Goal: Task Accomplishment & Management: Complete application form

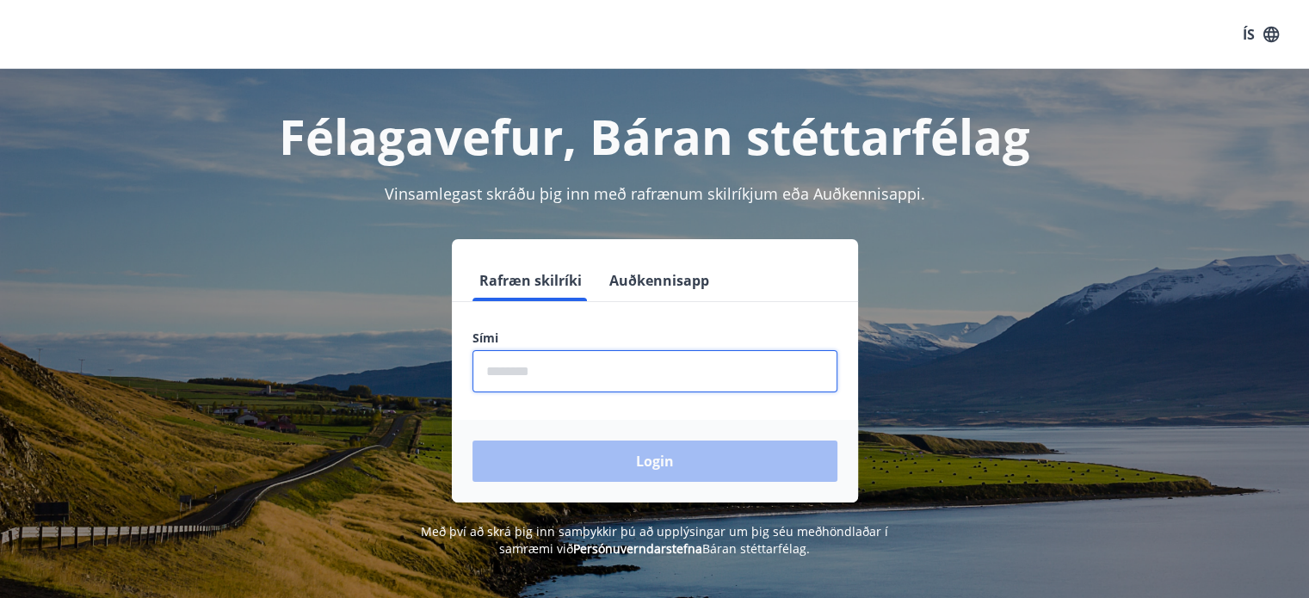
click at [762, 356] on input "phone" at bounding box center [654, 371] width 365 height 42
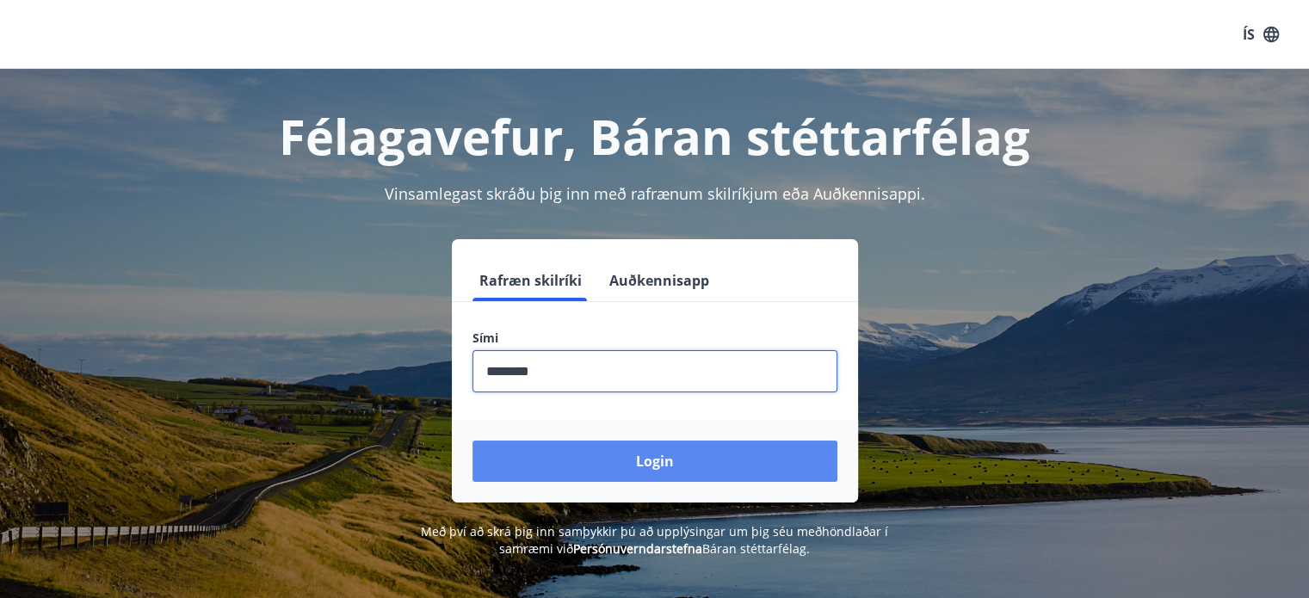
type input "********"
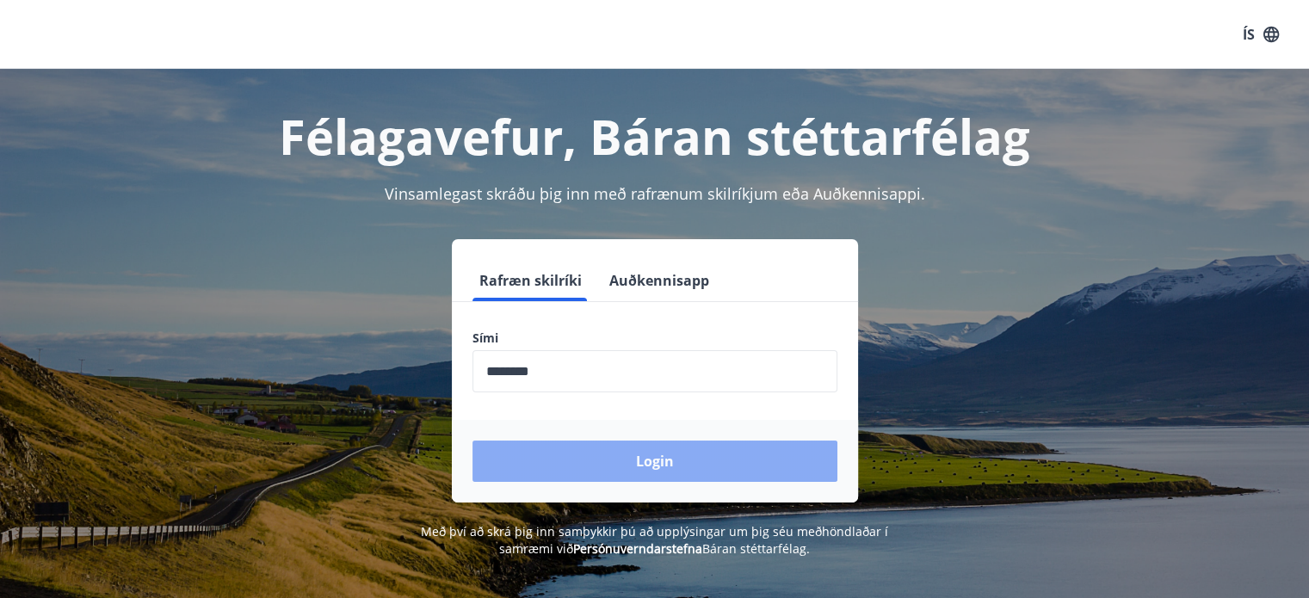
click at [708, 460] on button "Login" at bounding box center [654, 461] width 365 height 41
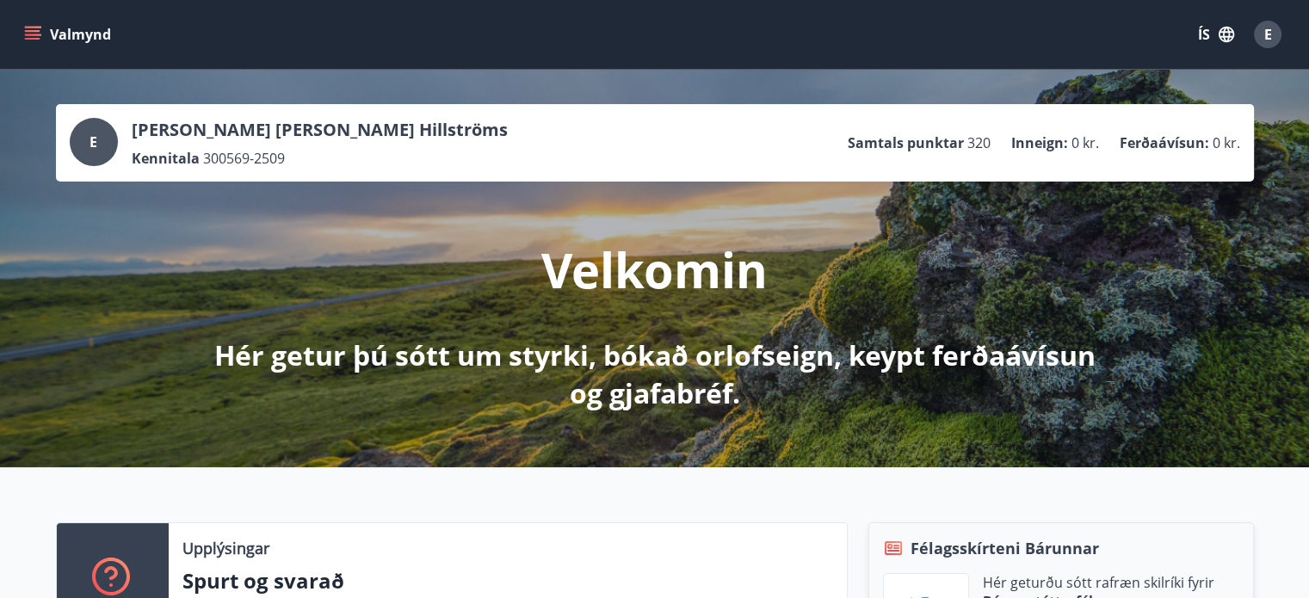
click at [34, 23] on button "Valmynd" at bounding box center [69, 34] width 97 height 31
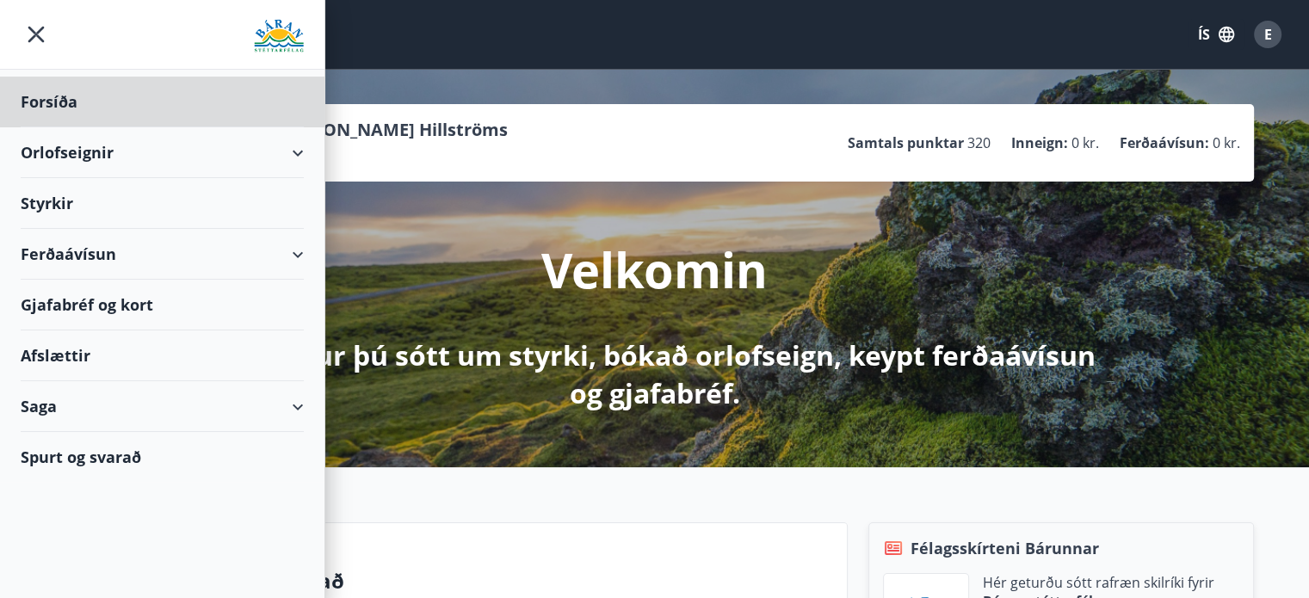
click at [54, 201] on div "Styrkir" at bounding box center [162, 203] width 283 height 51
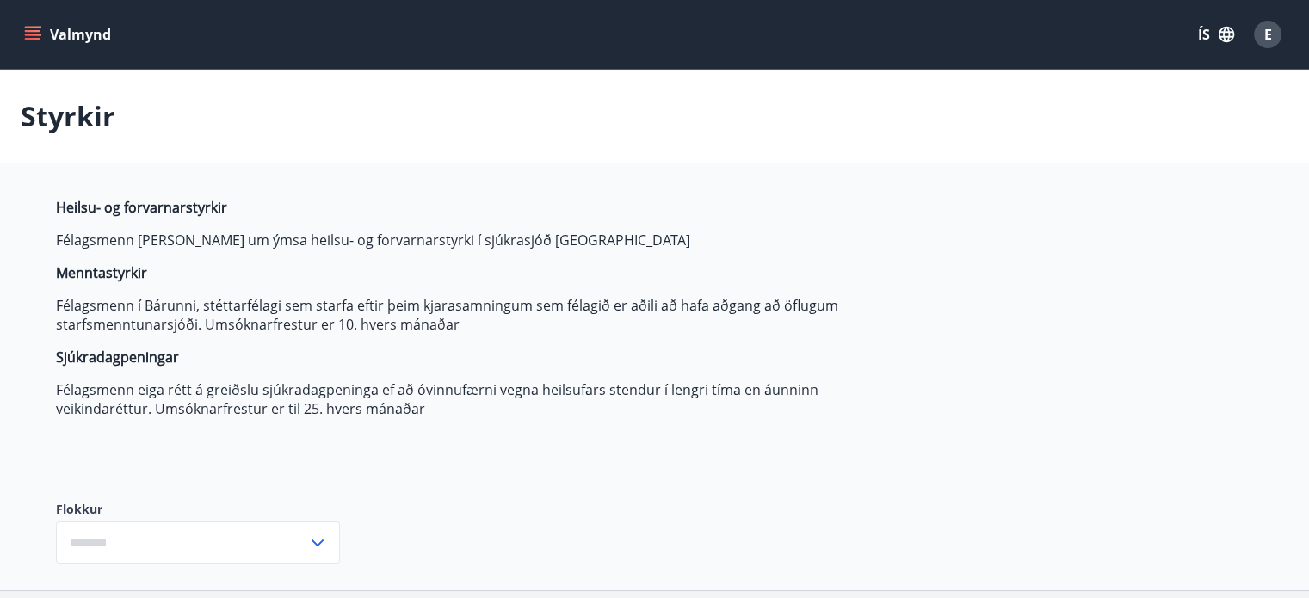
type input "***"
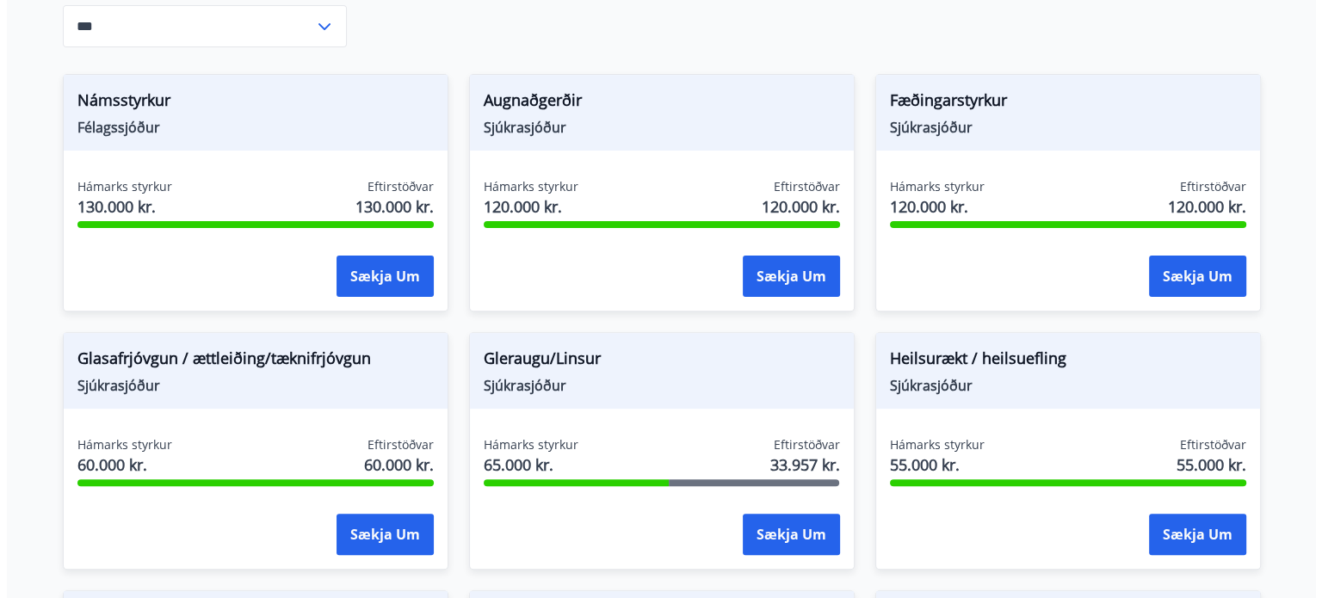
scroll to position [522, 0]
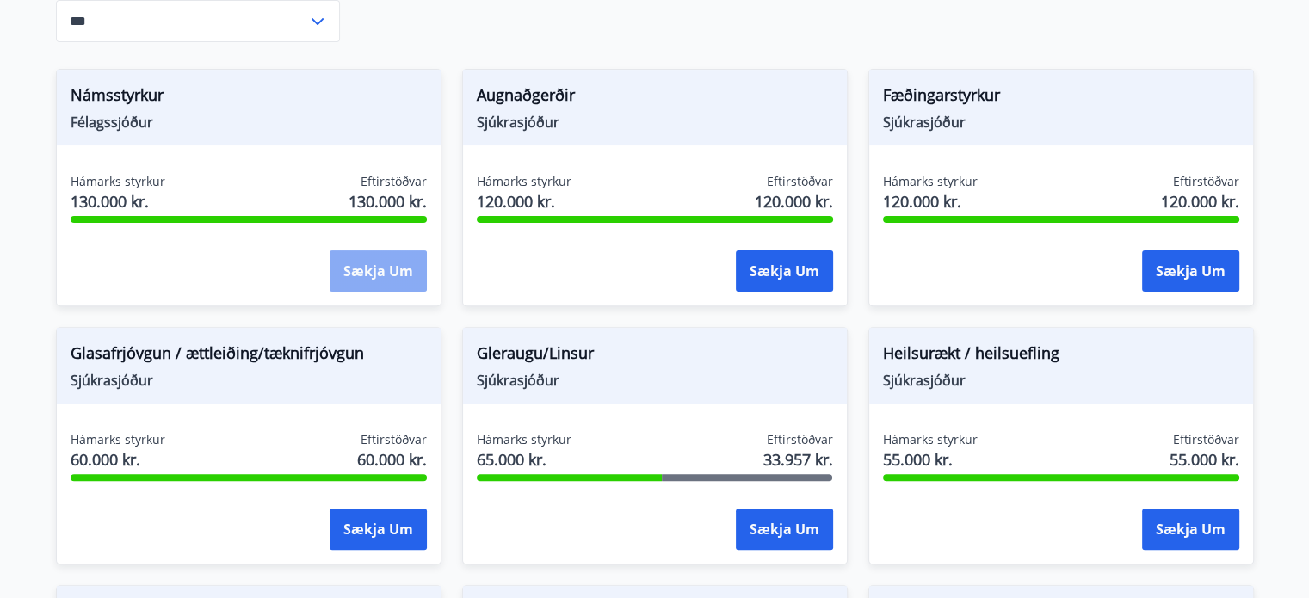
click at [399, 278] on button "Sækja um" at bounding box center [378, 270] width 97 height 41
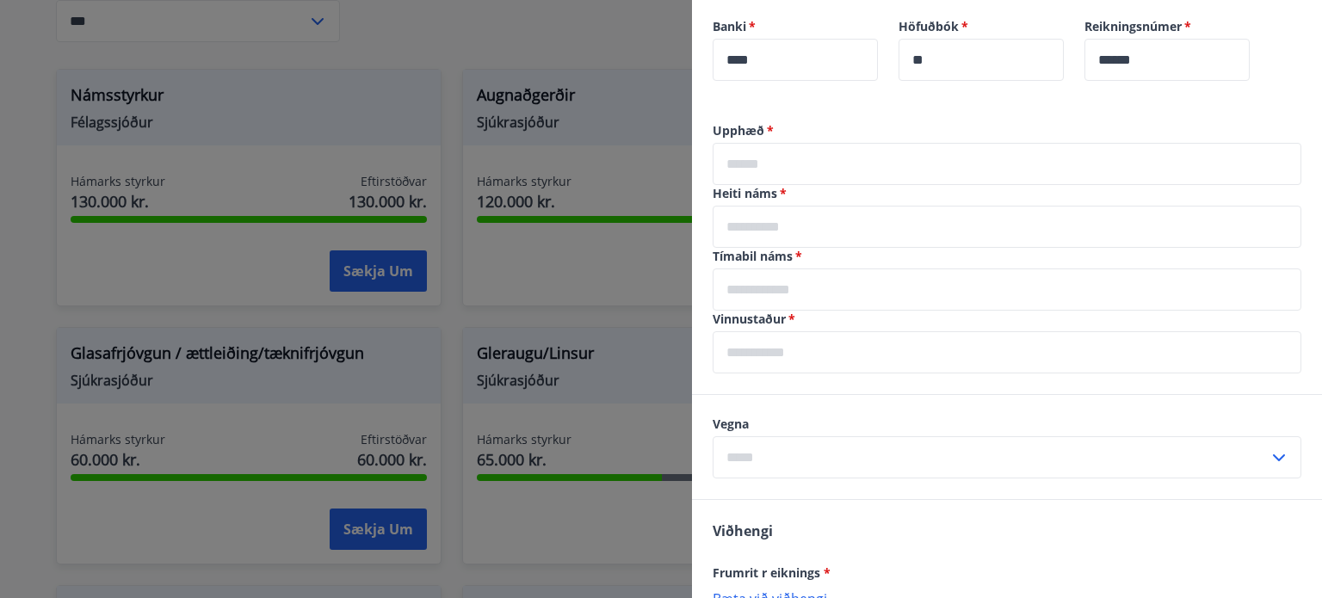
scroll to position [429, 0]
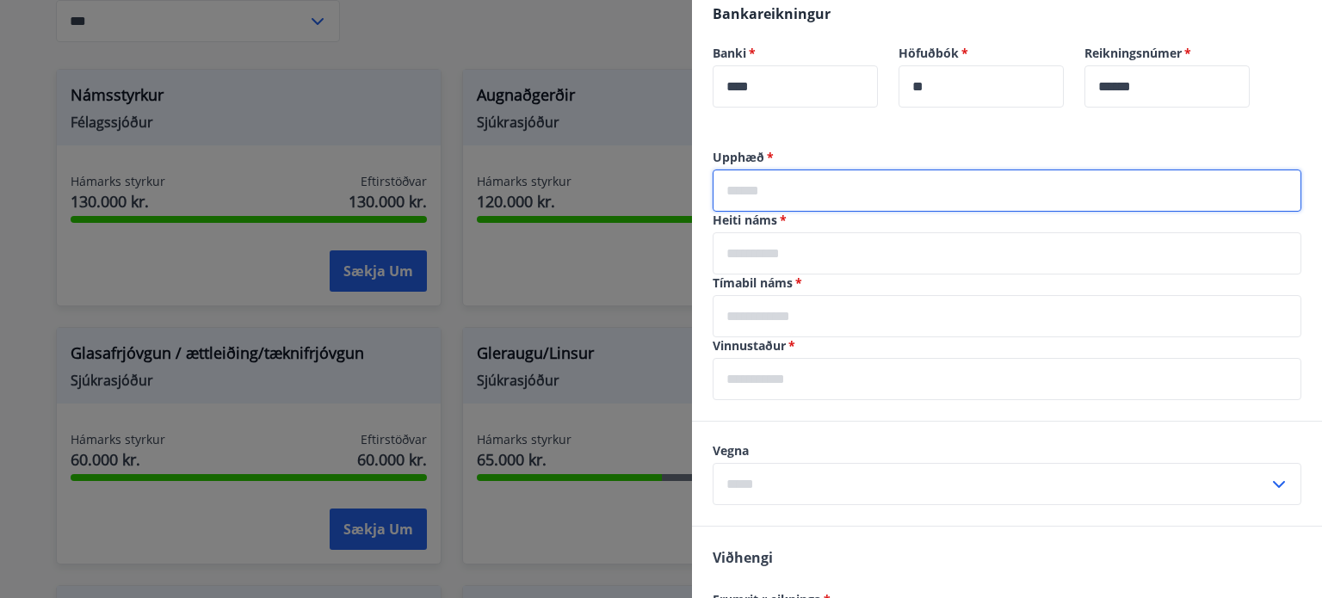
click at [871, 185] on input "text" at bounding box center [1007, 191] width 589 height 42
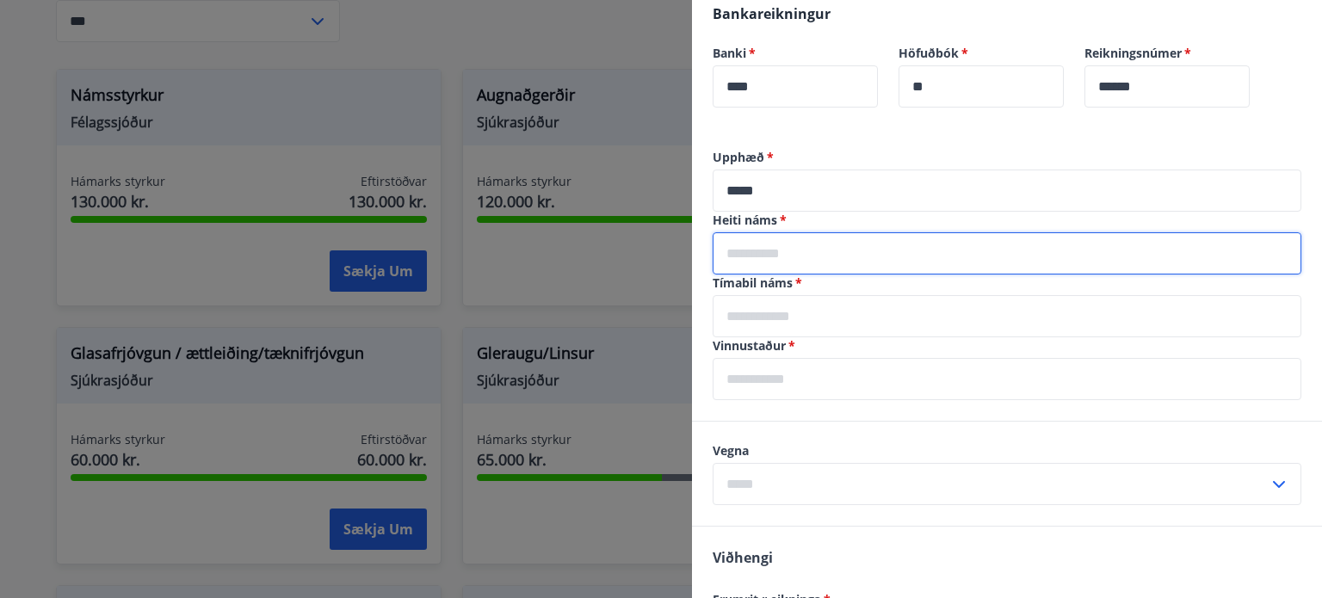
click at [892, 260] on input "text" at bounding box center [1007, 253] width 589 height 42
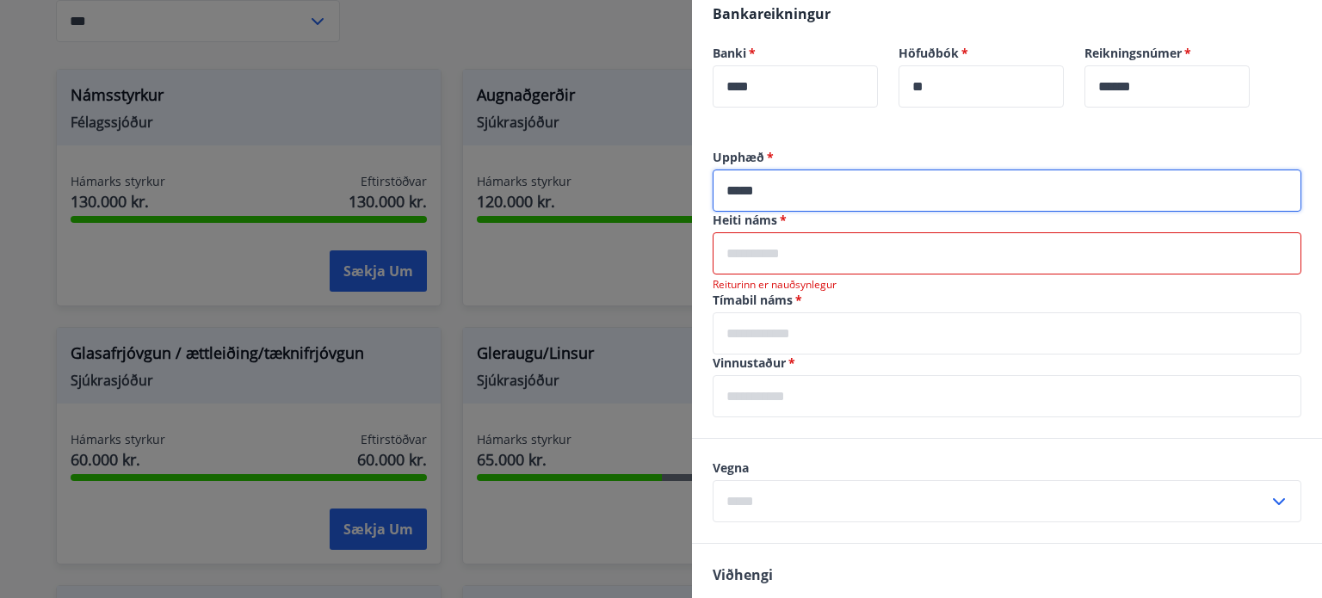
click at [773, 185] on input "*****" at bounding box center [1007, 191] width 589 height 42
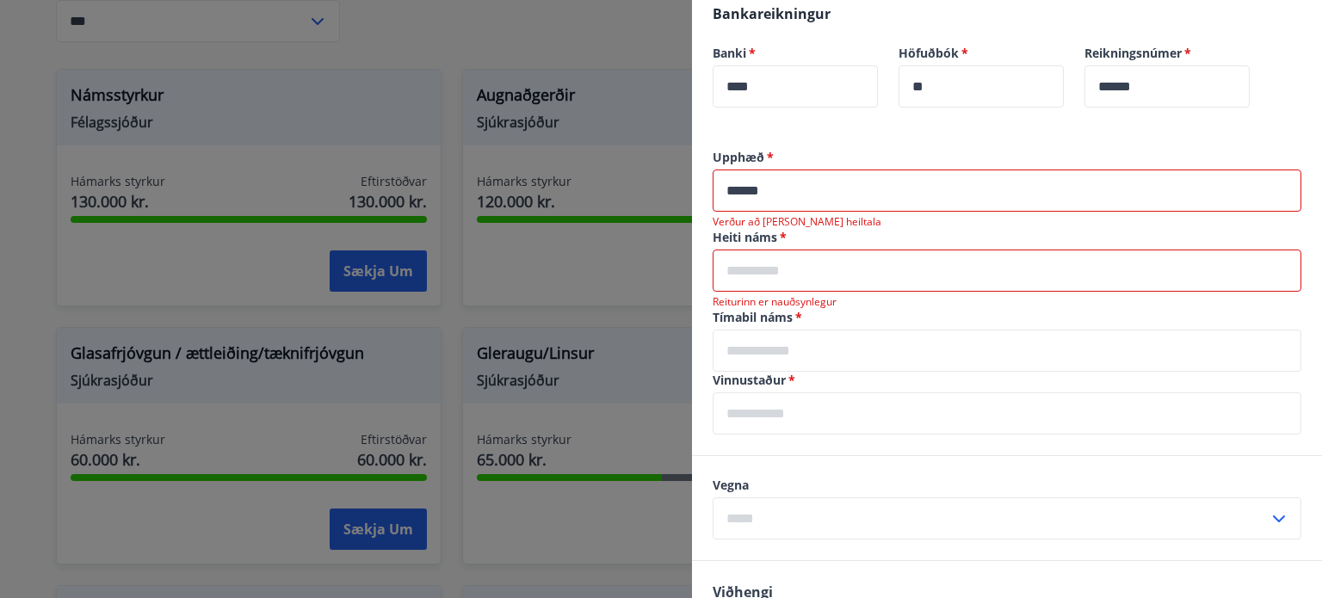
type input "*****"
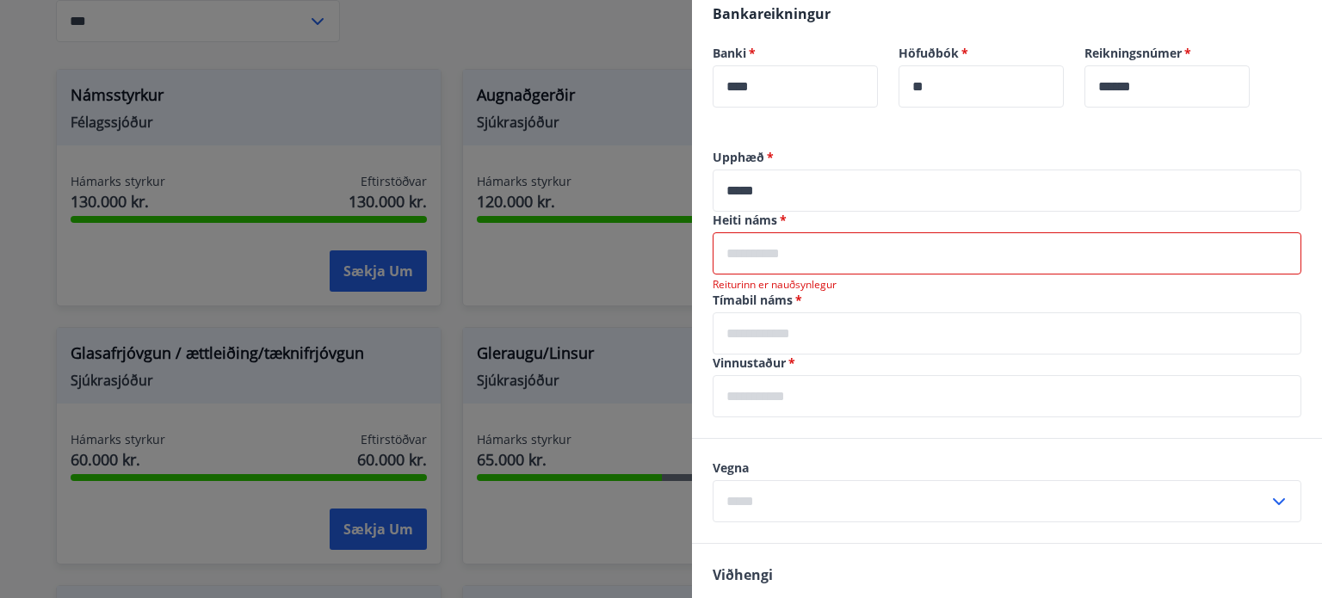
click at [775, 244] on input "text" at bounding box center [1007, 253] width 589 height 42
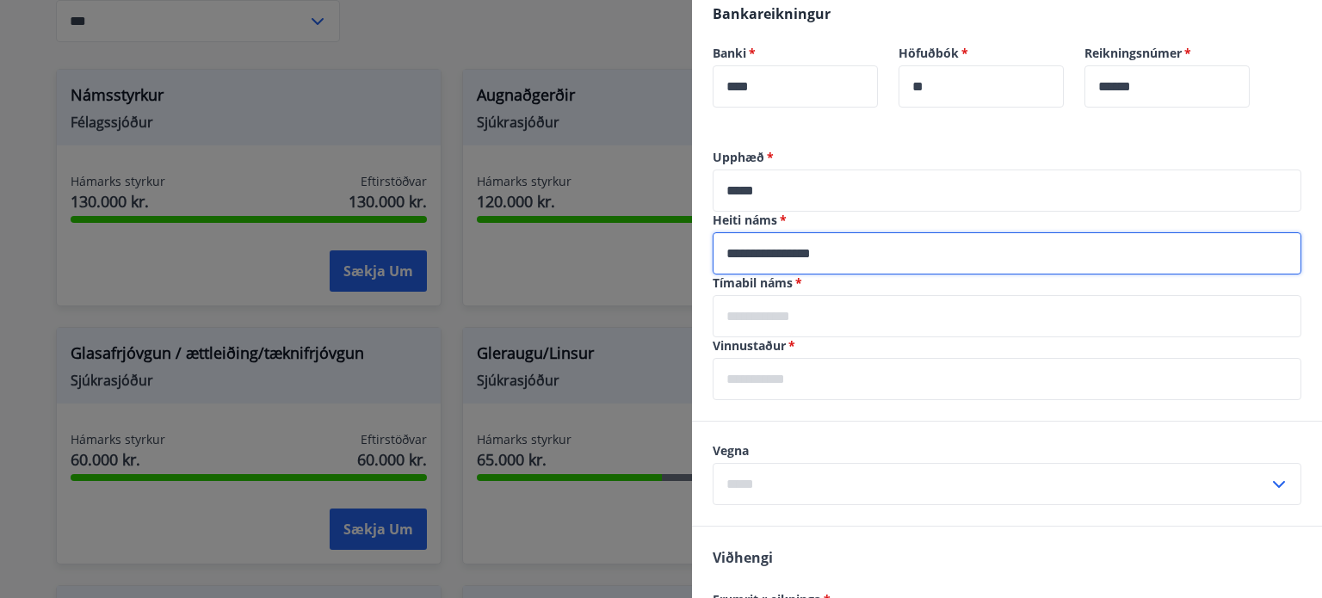
type input "**********"
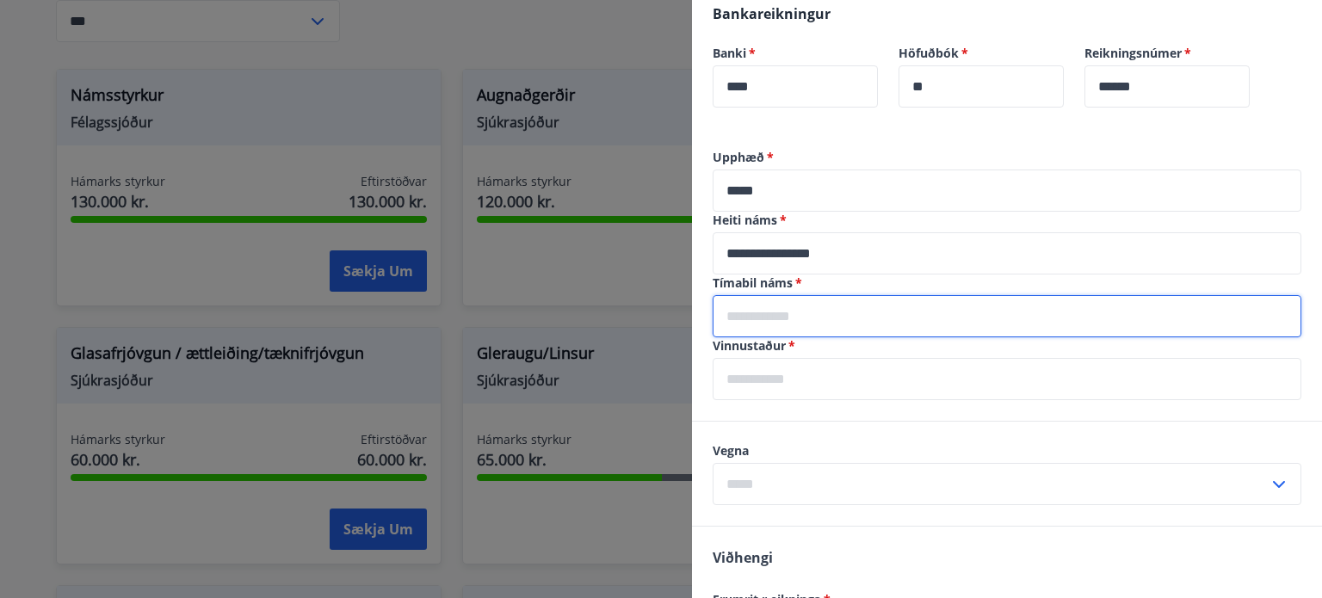
click at [768, 309] on input "text" at bounding box center [1007, 316] width 589 height 42
type input "**********"
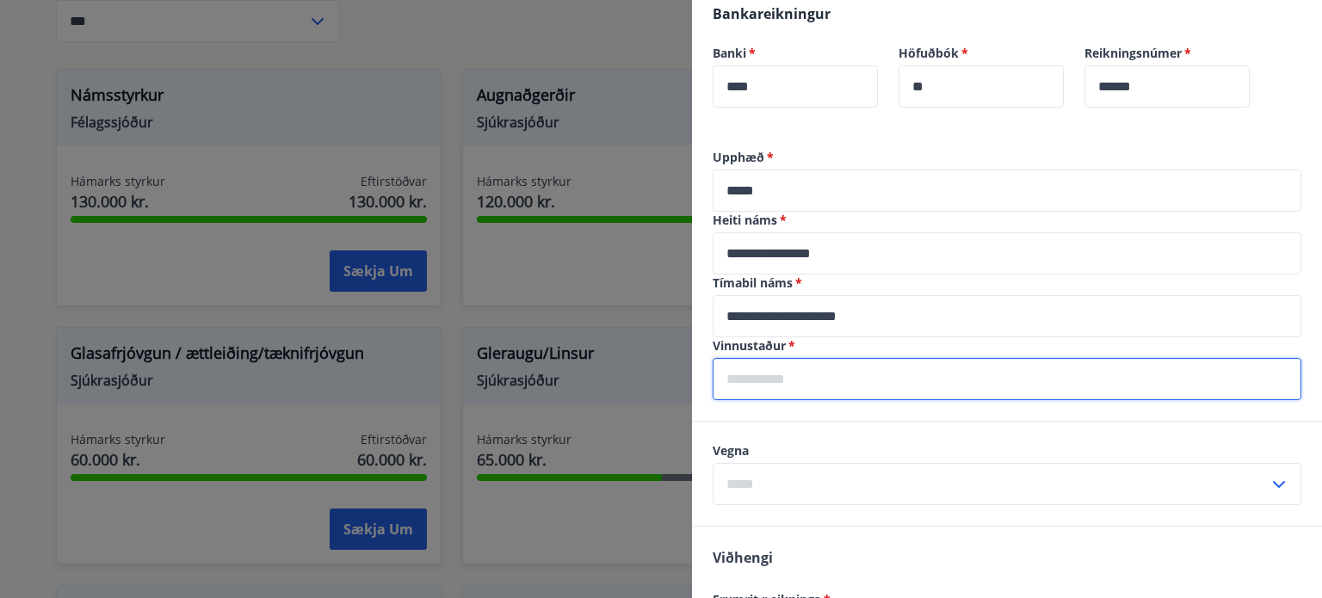
click at [778, 372] on input "text" at bounding box center [1007, 379] width 589 height 42
type input "**********"
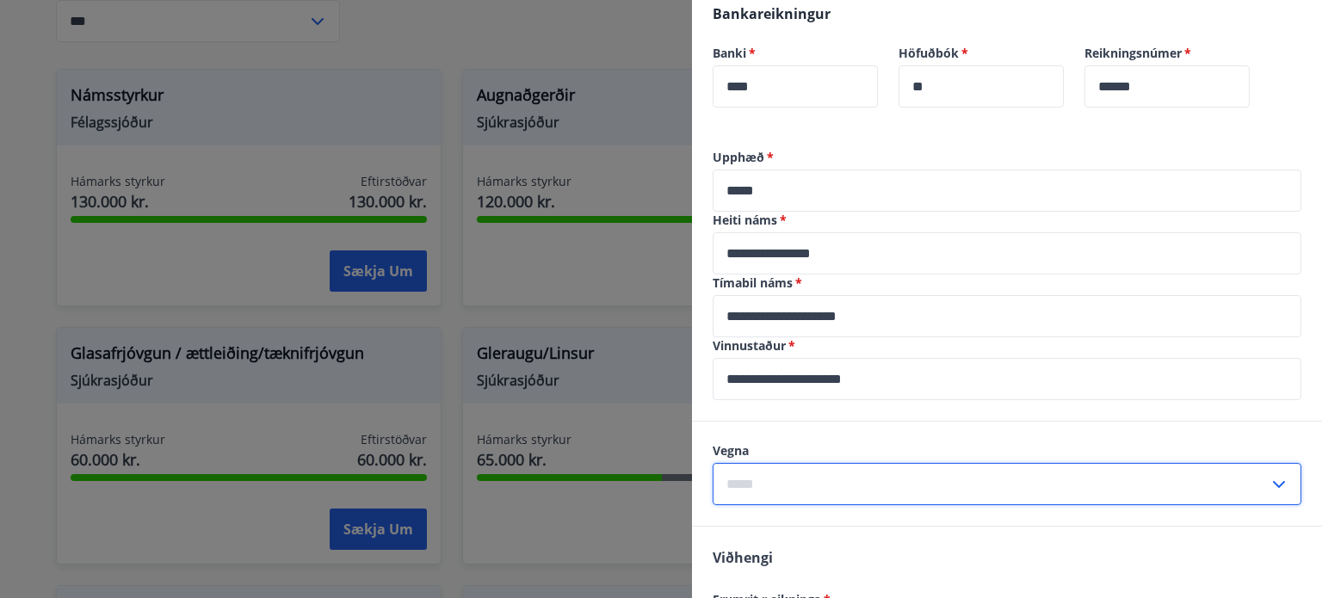
click at [789, 477] on input "text" at bounding box center [991, 484] width 556 height 42
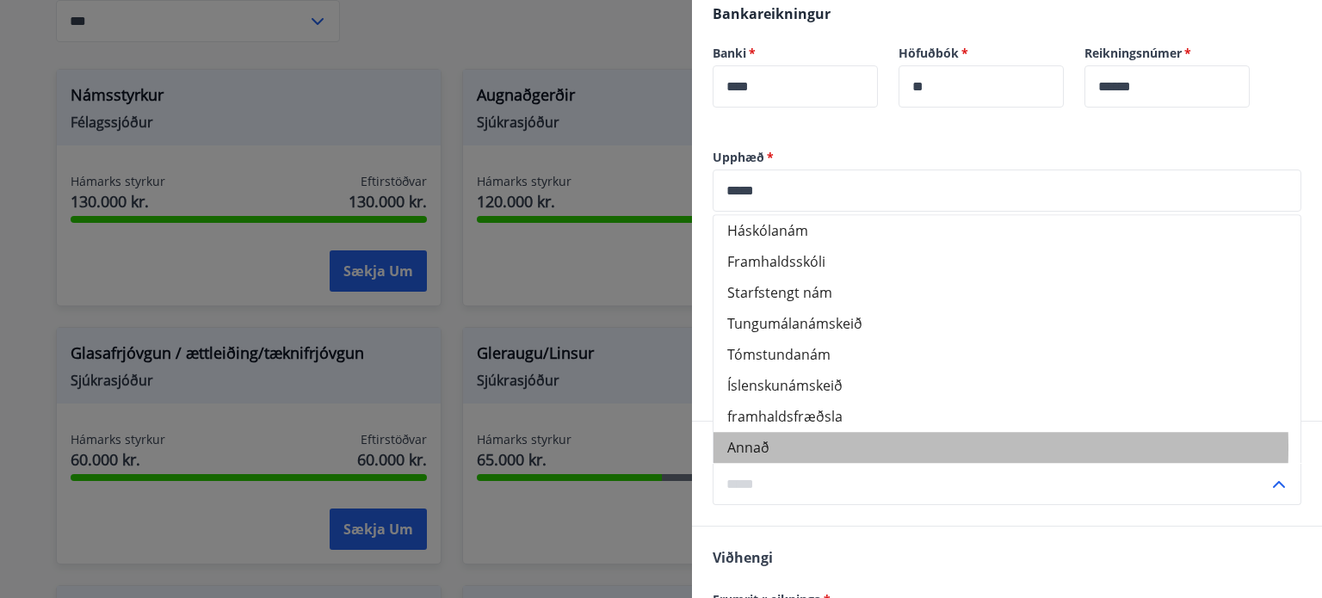
click at [764, 447] on li "Annað" at bounding box center [1006, 447] width 587 height 31
type input "*****"
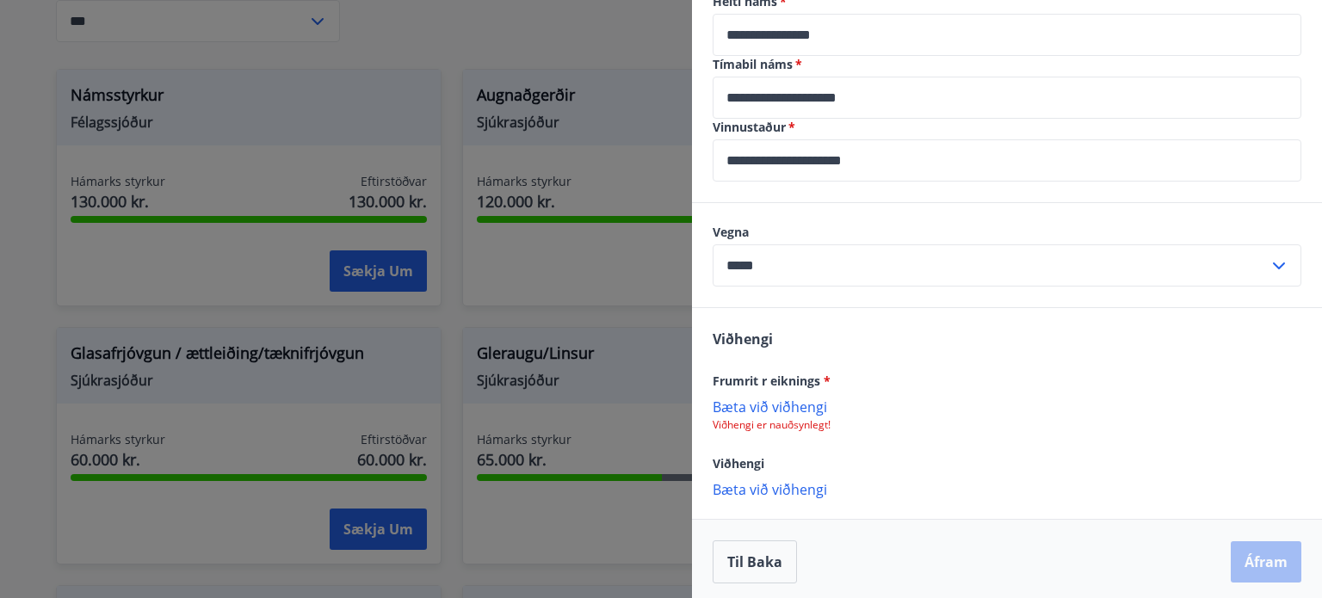
scroll to position [652, 0]
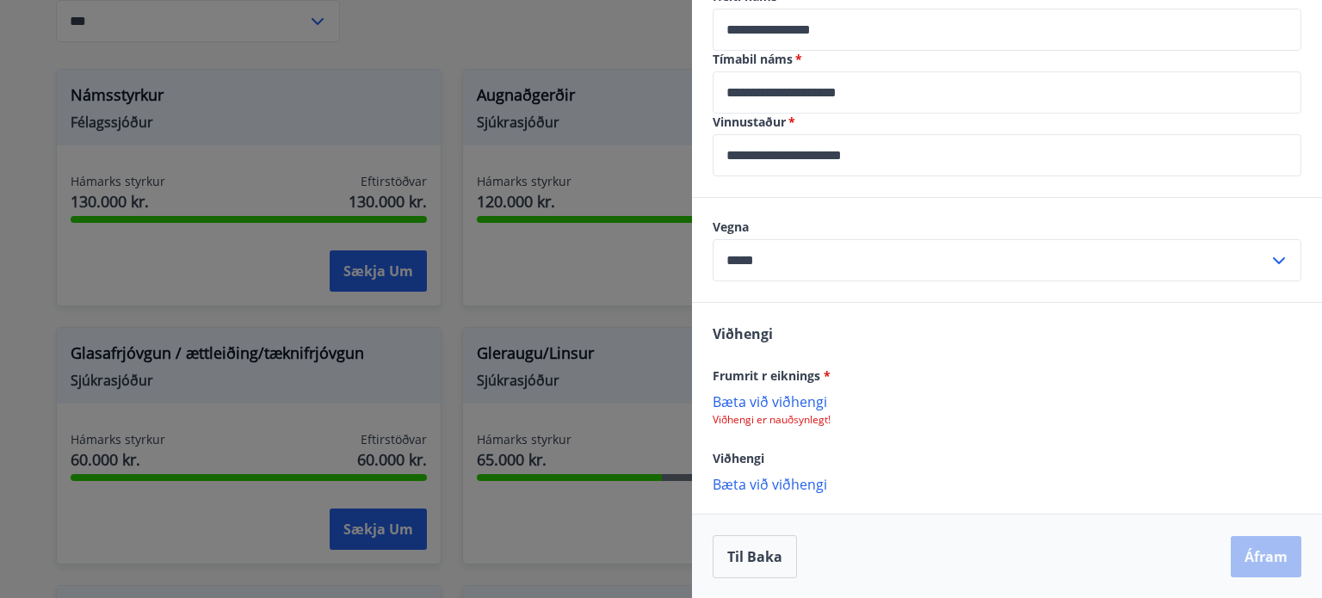
click at [788, 402] on p "Bæta við viðhengi" at bounding box center [1007, 400] width 589 height 17
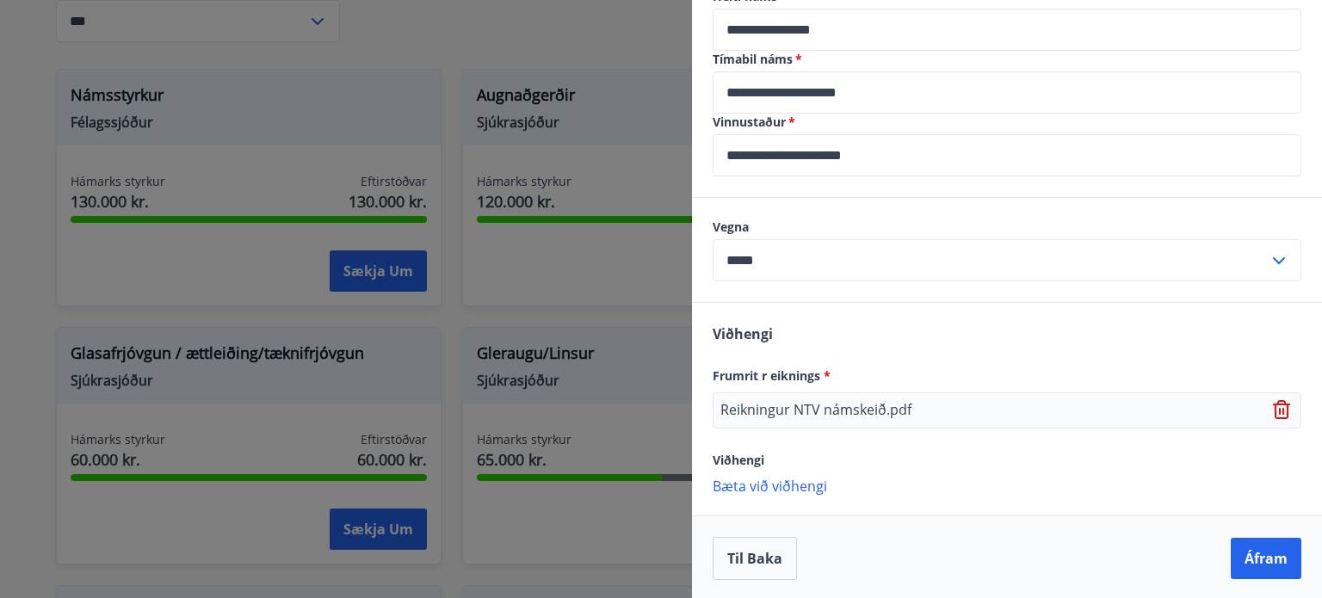
click at [764, 480] on p "Bæta við viðhengi" at bounding box center [1007, 485] width 589 height 17
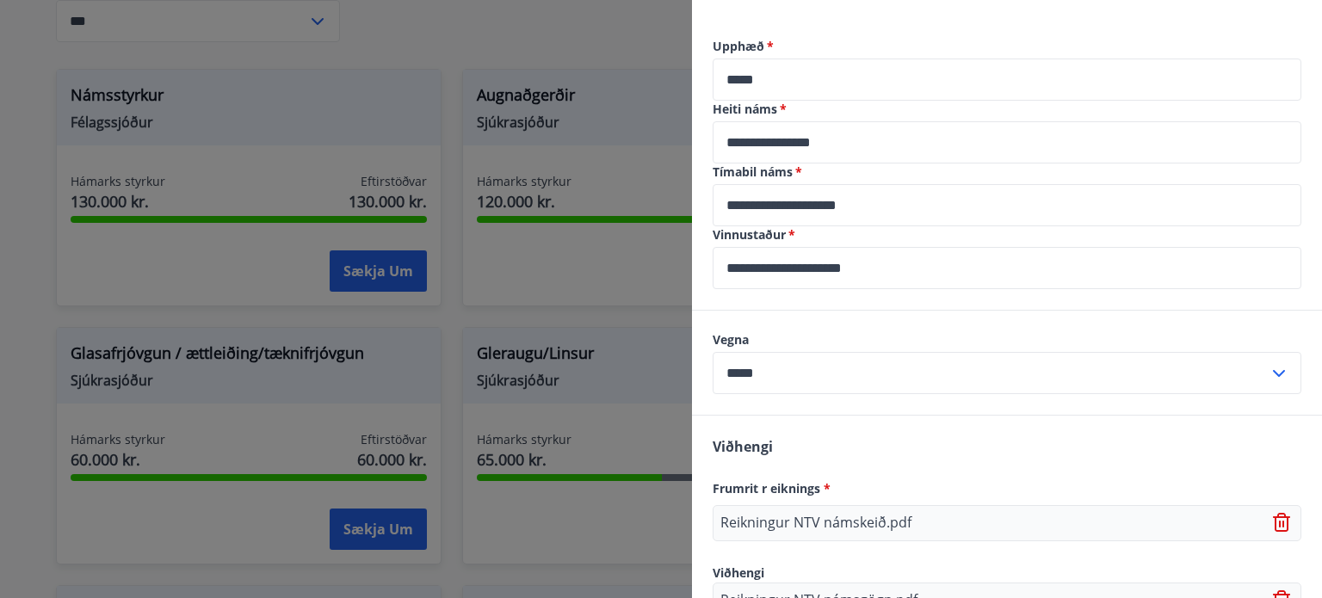
scroll to position [547, 0]
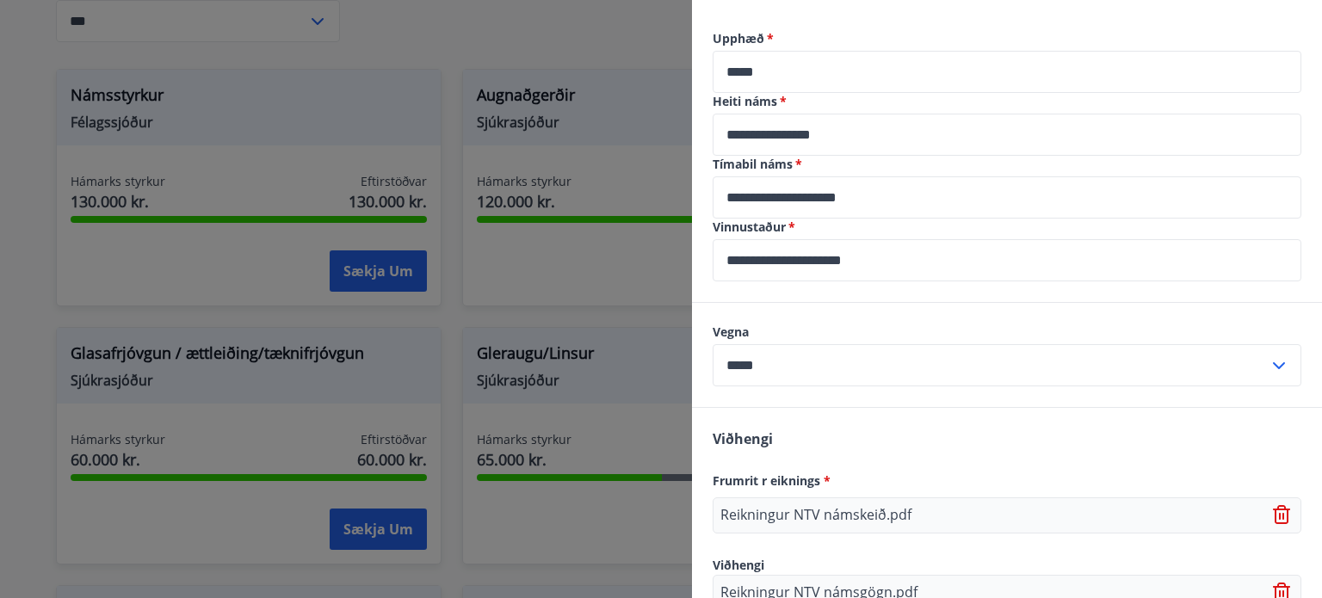
click at [1273, 364] on icon at bounding box center [1279, 365] width 12 height 7
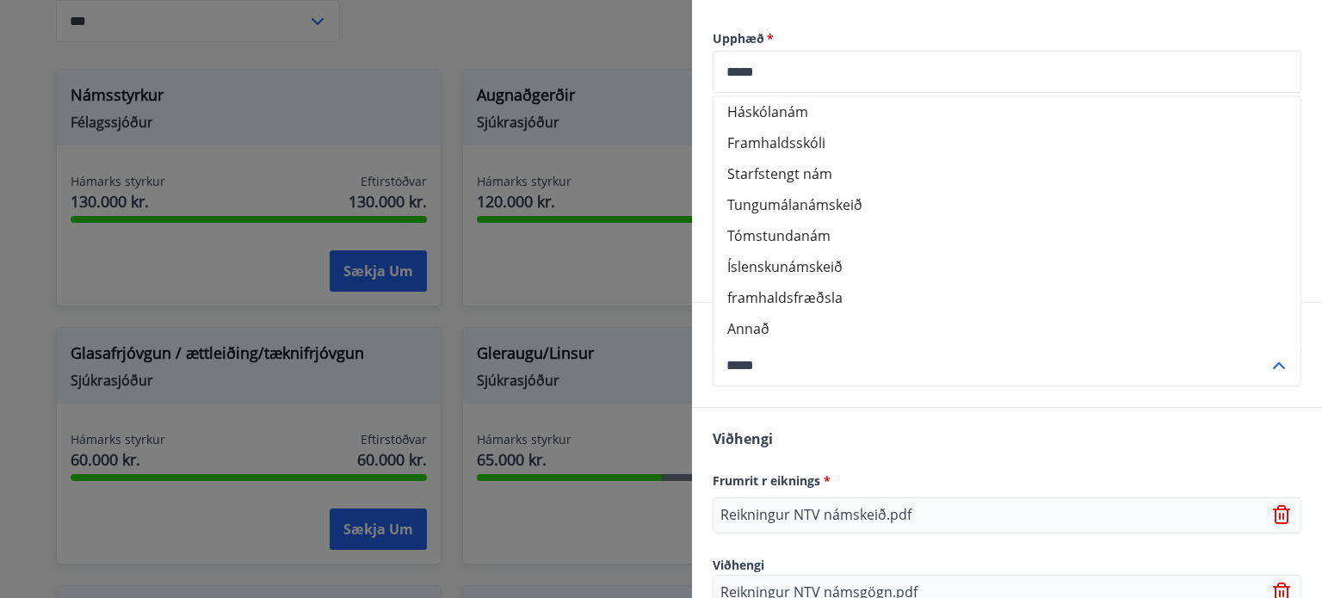
click at [1273, 365] on icon at bounding box center [1279, 365] width 12 height 7
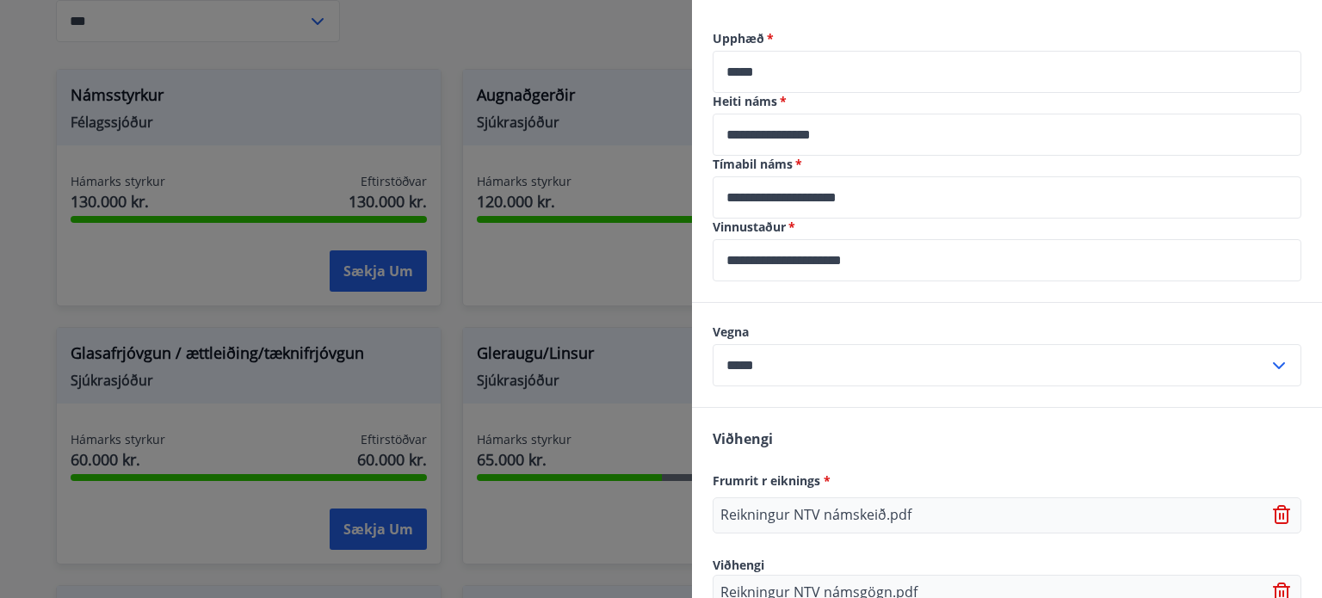
scroll to position [689, 0]
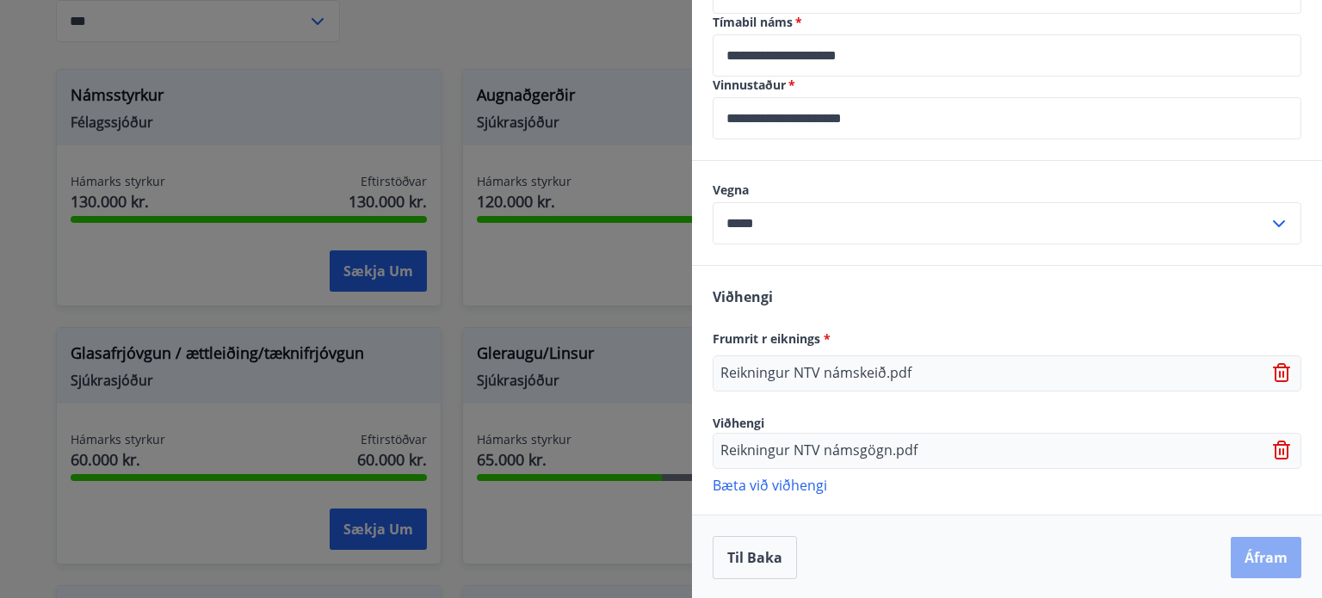
click at [1242, 557] on button "Áfram" at bounding box center [1266, 557] width 71 height 41
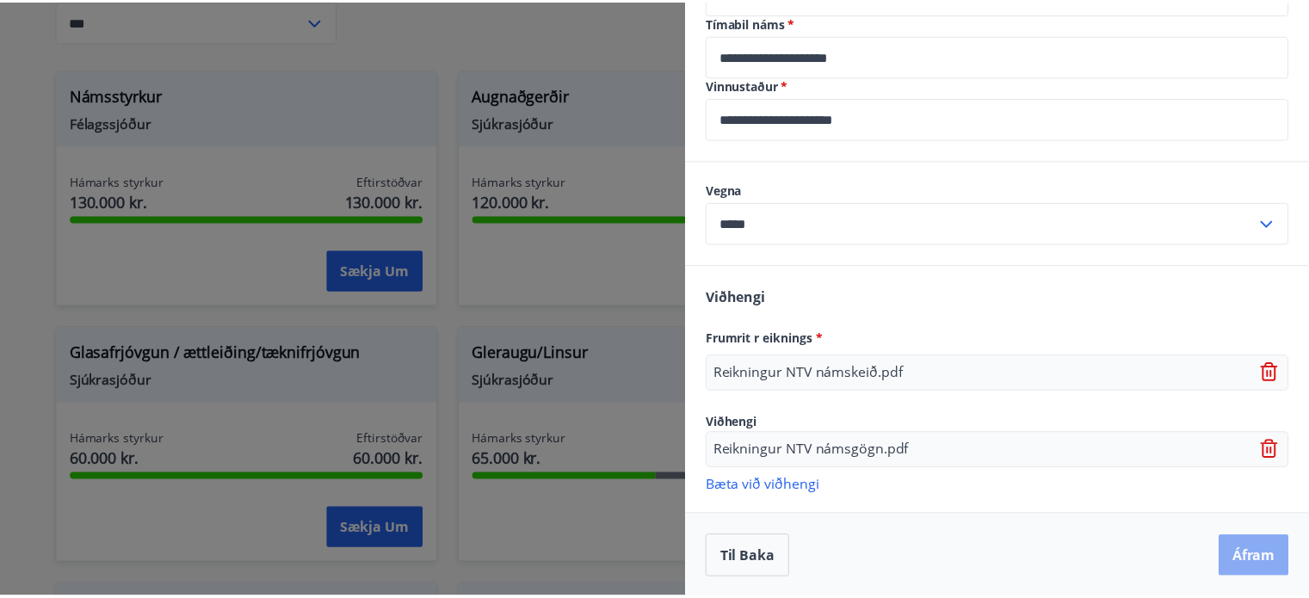
scroll to position [0, 0]
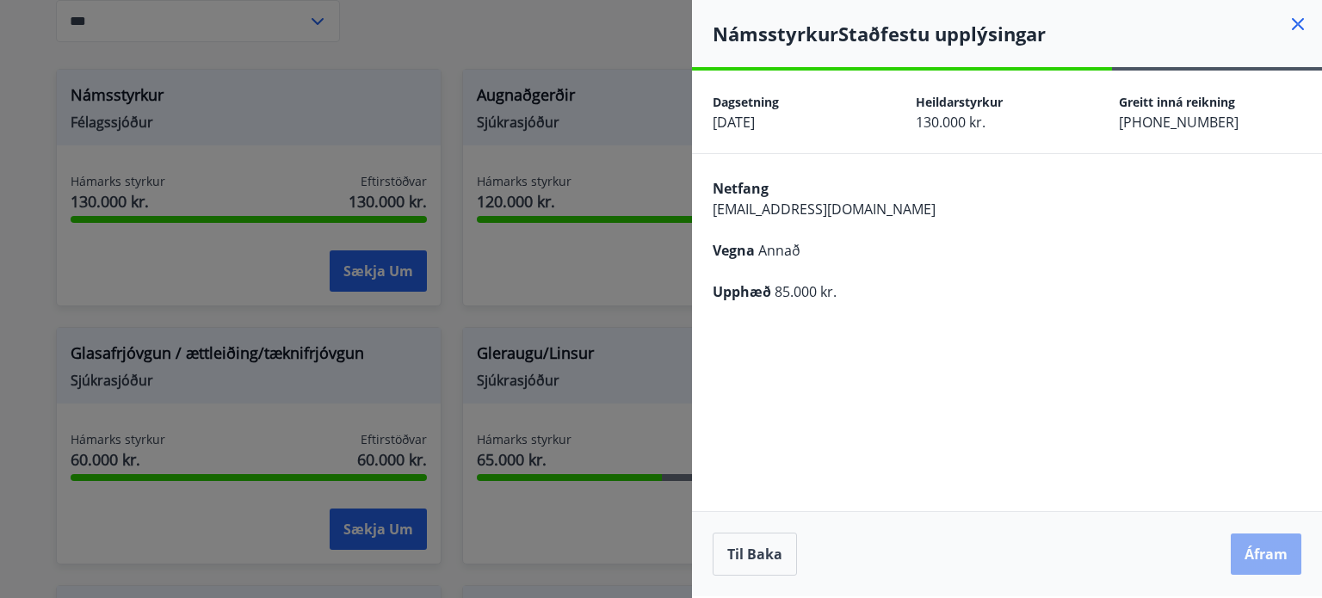
click at [1262, 552] on button "Áfram" at bounding box center [1266, 554] width 71 height 41
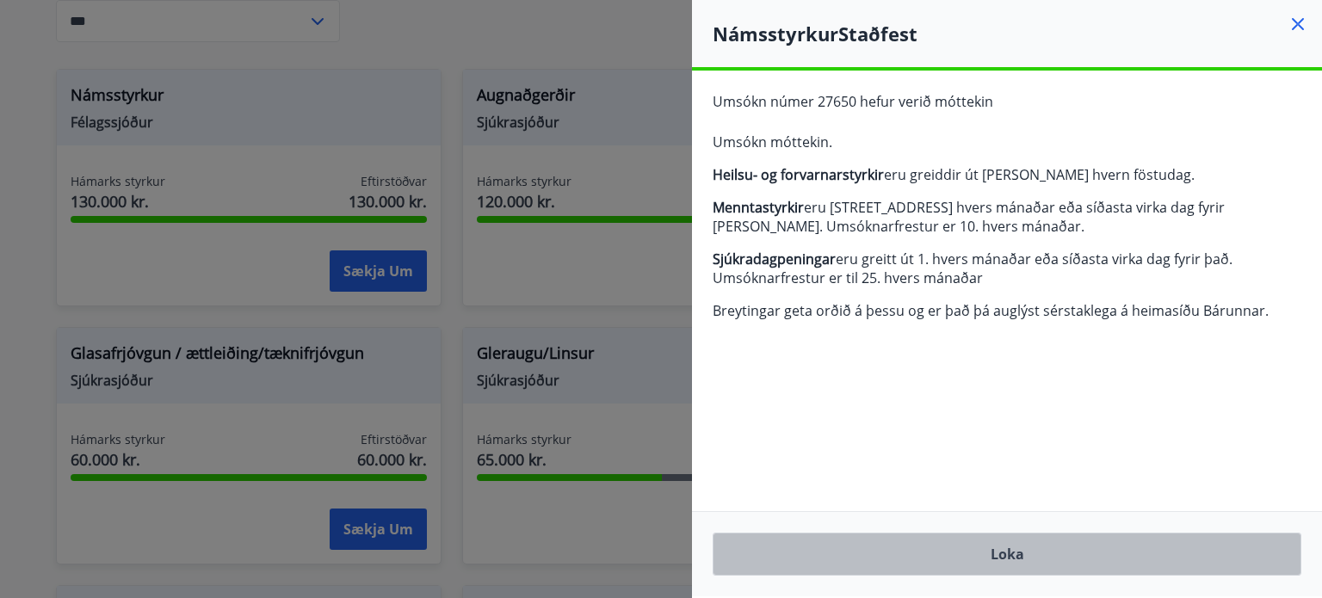
click at [1108, 544] on button "Loka" at bounding box center [1007, 554] width 589 height 43
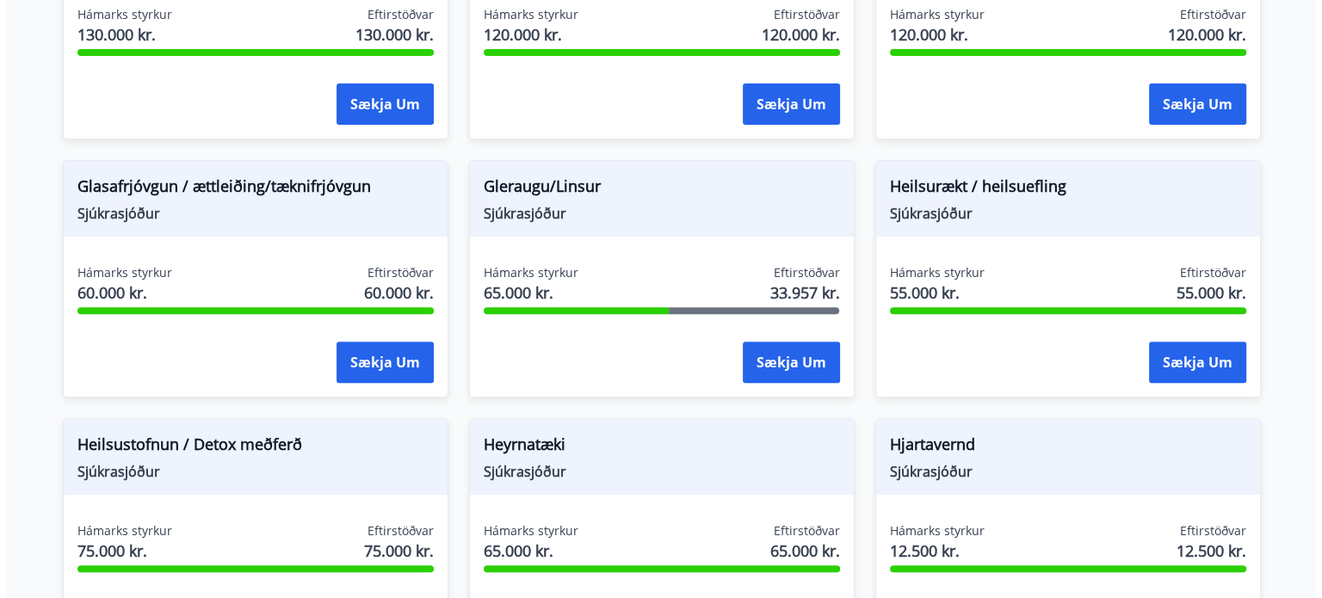
scroll to position [699, 0]
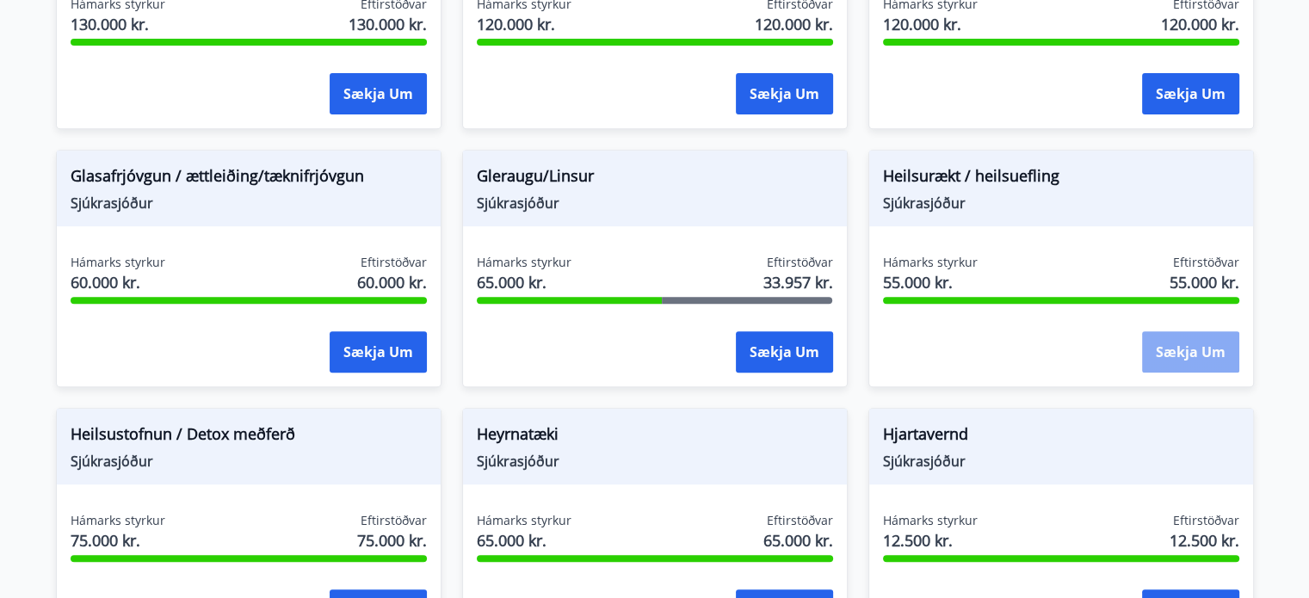
click at [1174, 355] on button "Sækja um" at bounding box center [1190, 351] width 97 height 41
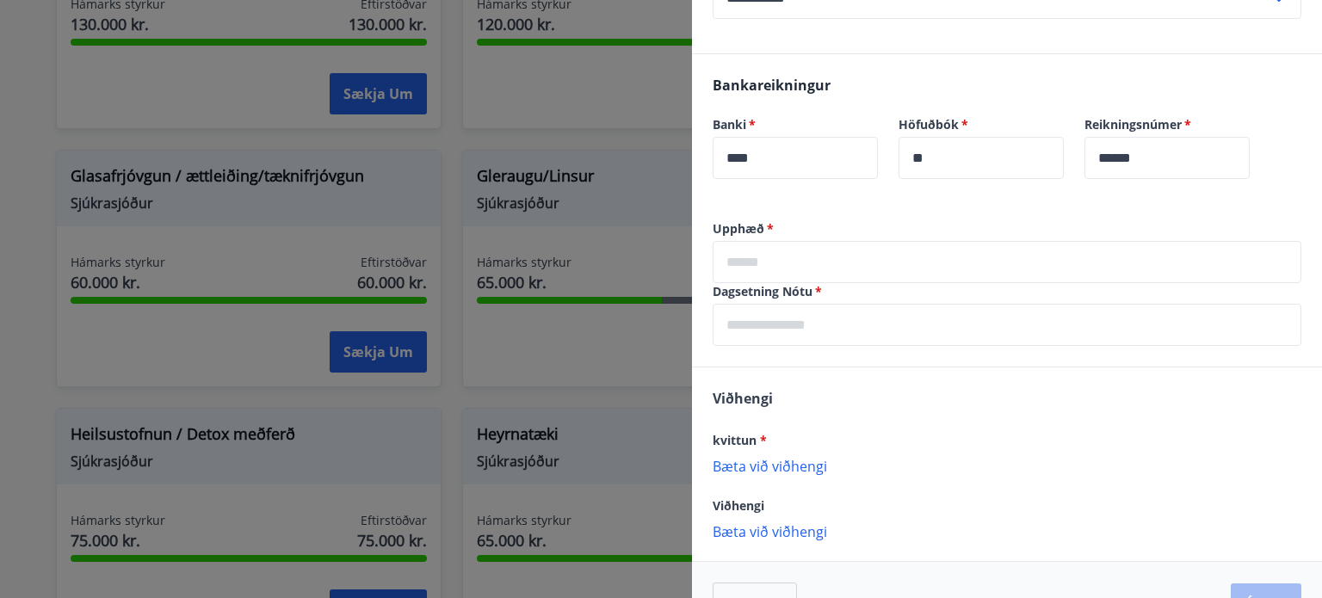
scroll to position [358, 0]
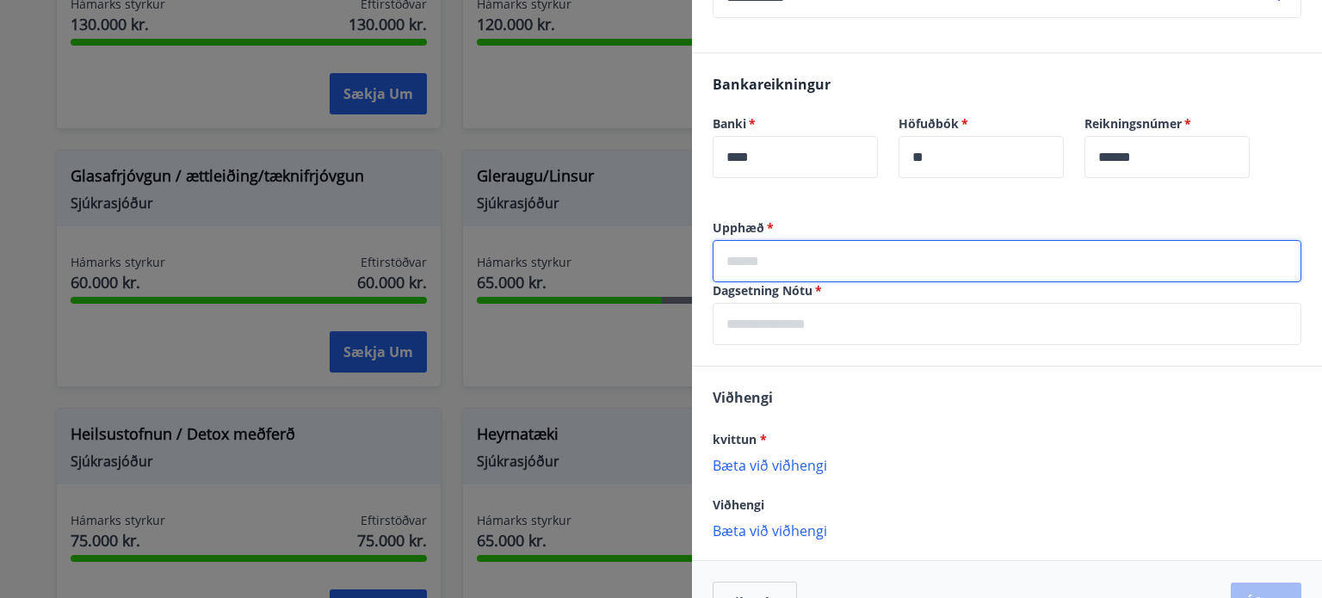
click at [1043, 262] on input "text" at bounding box center [1007, 261] width 589 height 42
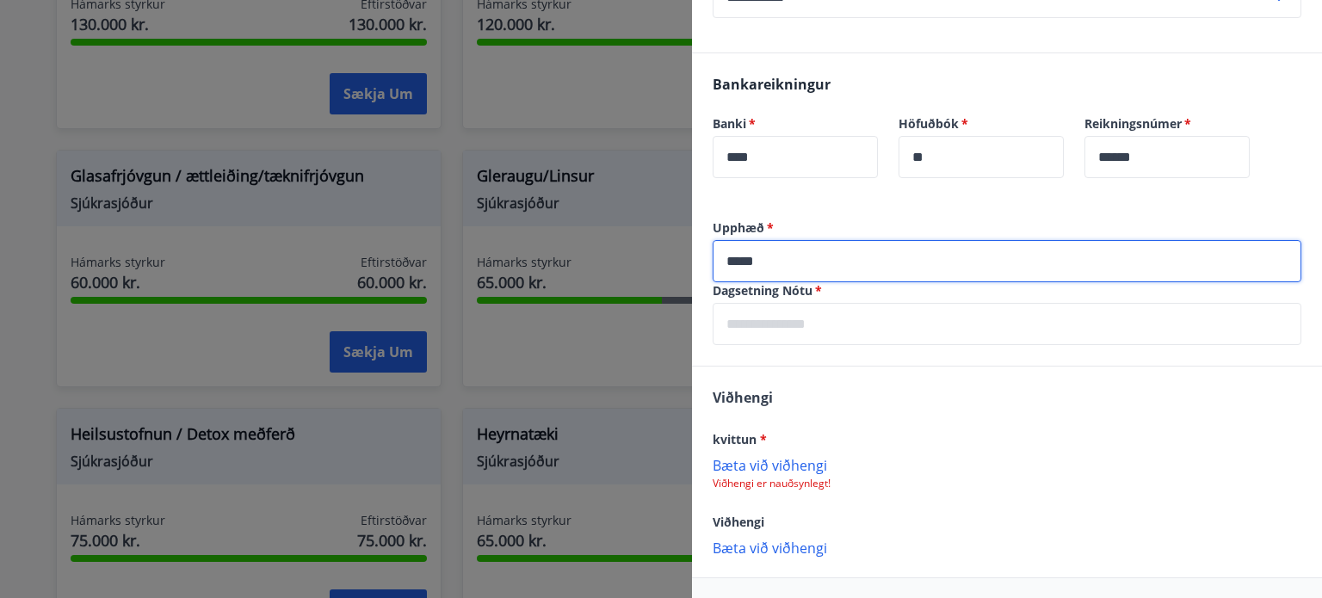
type input "*****"
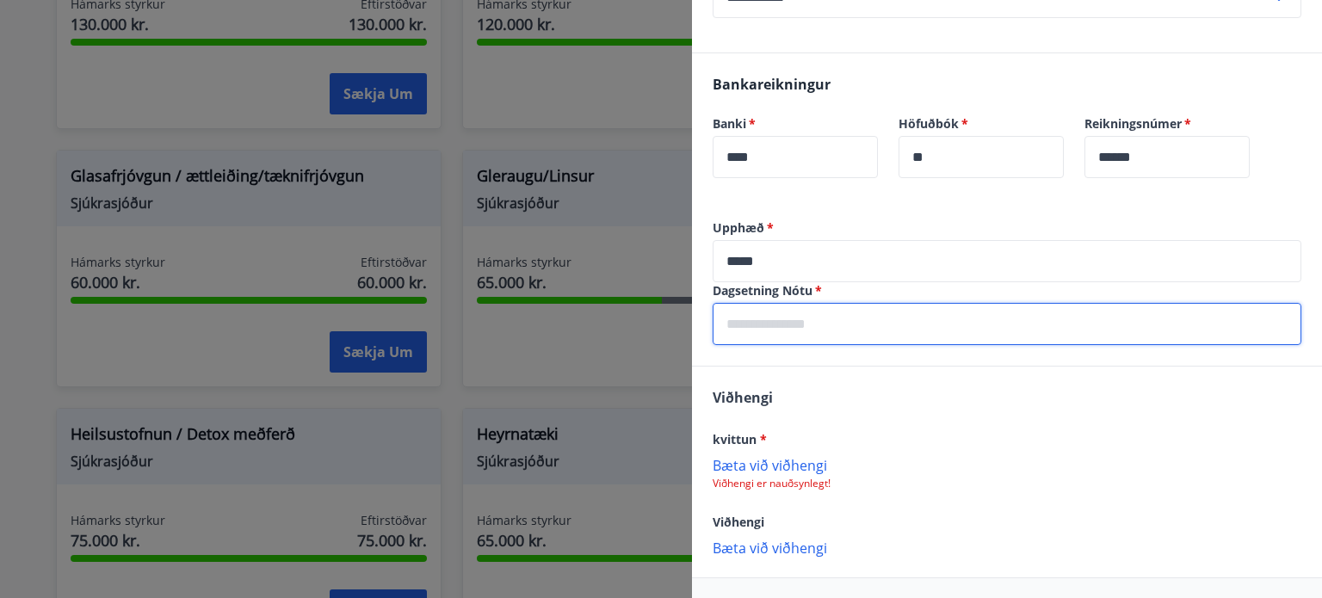
click at [1029, 310] on input "text" at bounding box center [1007, 324] width 589 height 42
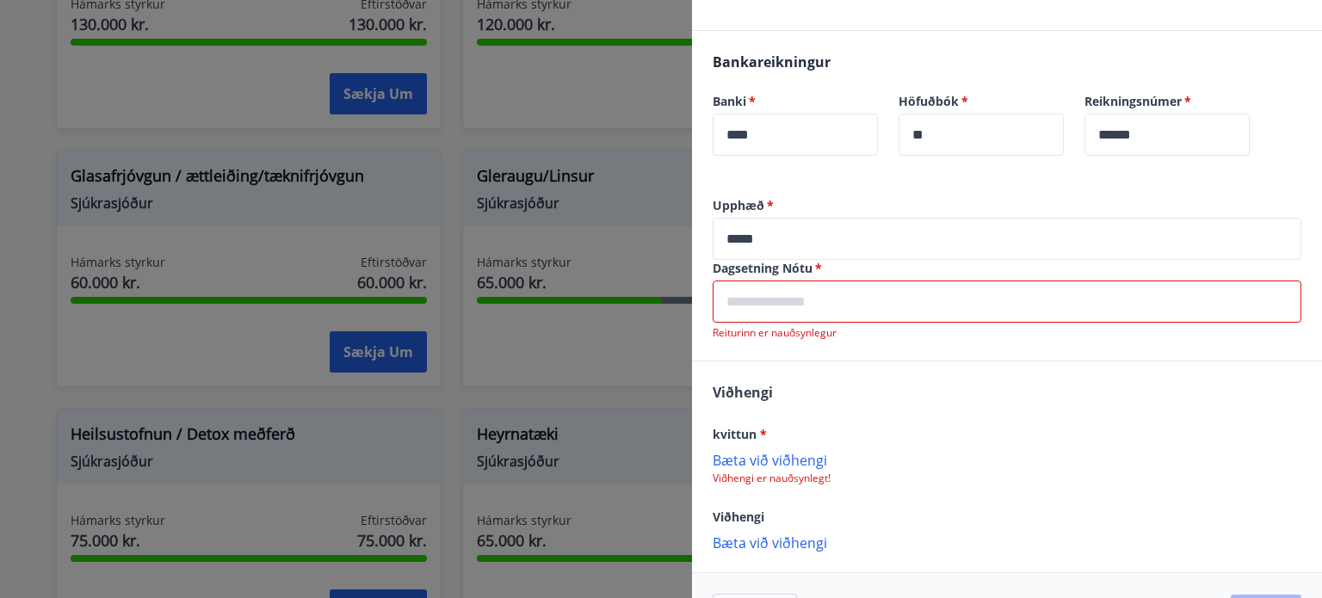
scroll to position [386, 0]
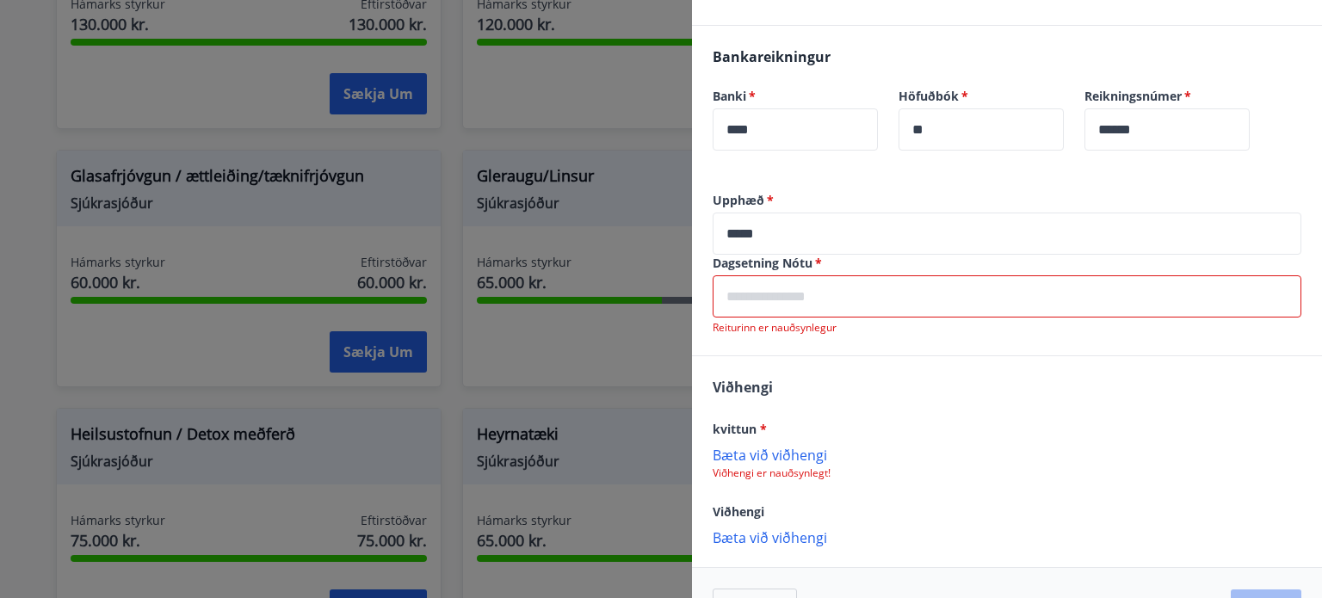
click at [1110, 292] on input "text" at bounding box center [1007, 296] width 589 height 42
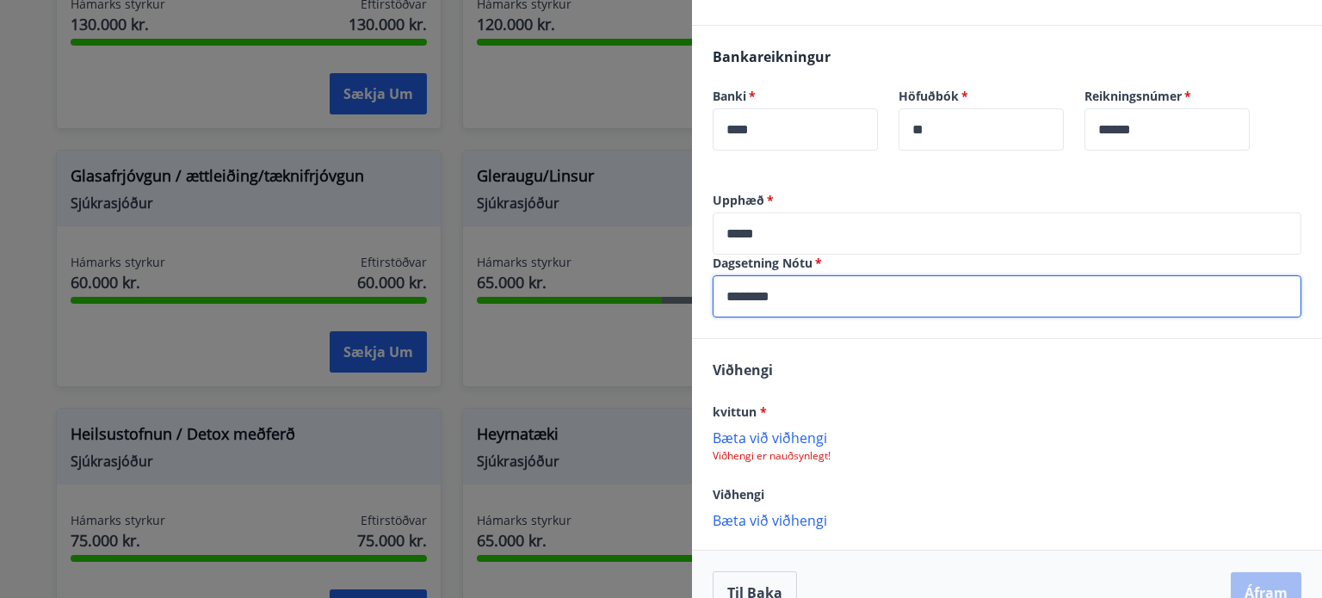
type input "********"
click at [809, 439] on p "Bæta við viðhengi" at bounding box center [1007, 437] width 589 height 17
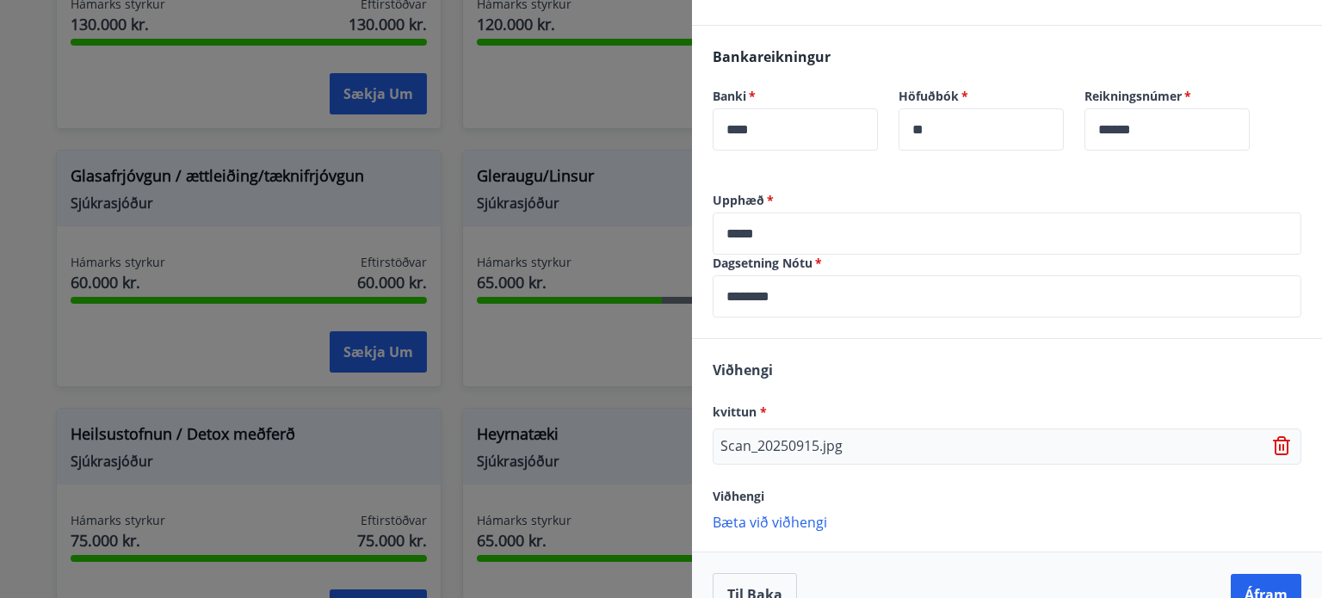
click at [771, 517] on p "Bæta við viðhengi" at bounding box center [1007, 521] width 589 height 17
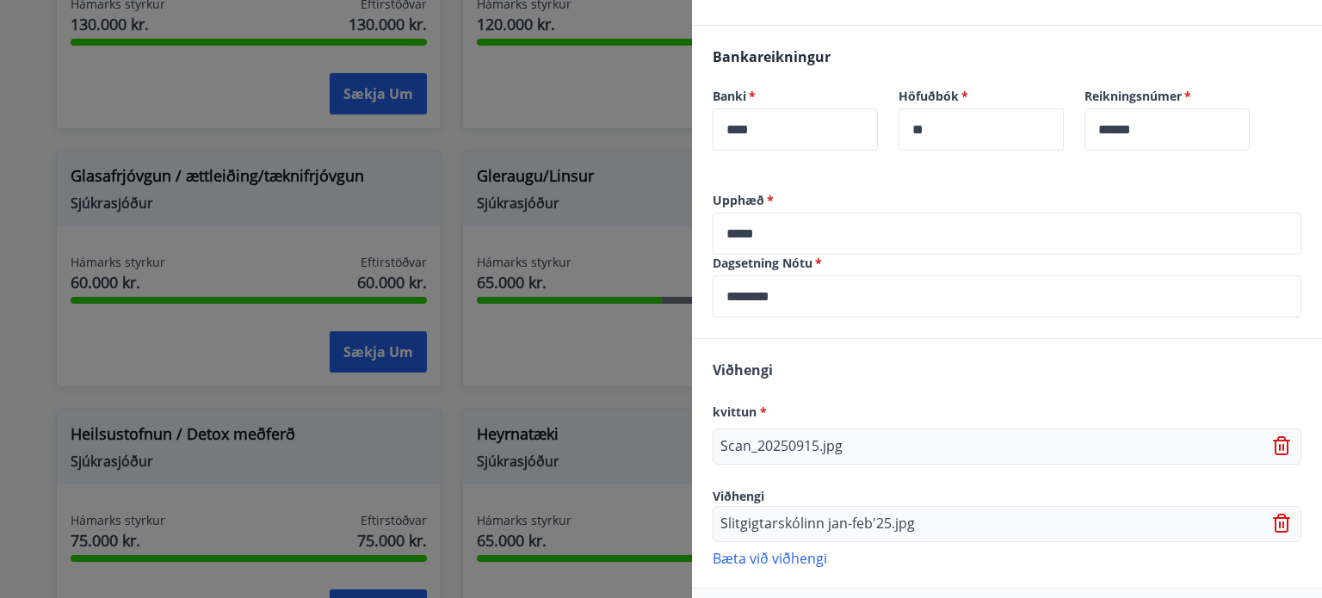
click at [815, 559] on p "Bæta við viðhengi" at bounding box center [1007, 557] width 589 height 17
click at [757, 454] on p "Scan_20250915.jpg" at bounding box center [781, 446] width 122 height 21
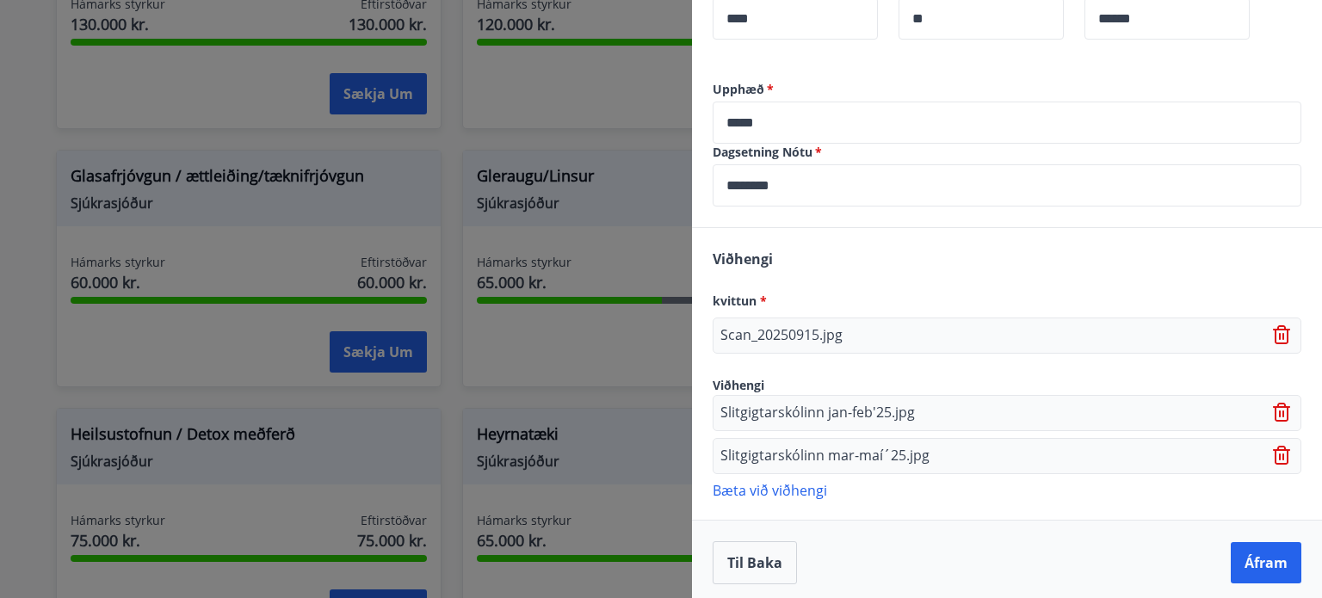
scroll to position [502, 0]
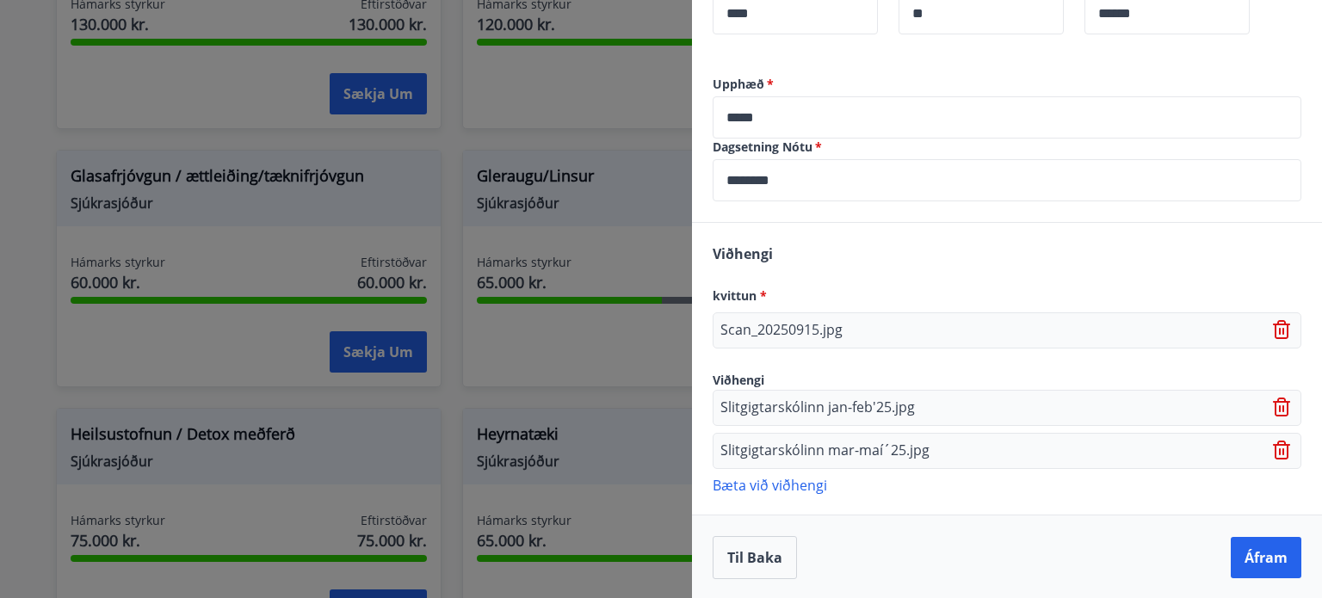
click at [793, 491] on p "Bæta við viðhengi" at bounding box center [1007, 484] width 589 height 17
click at [1282, 331] on icon at bounding box center [1283, 331] width 2 height 7
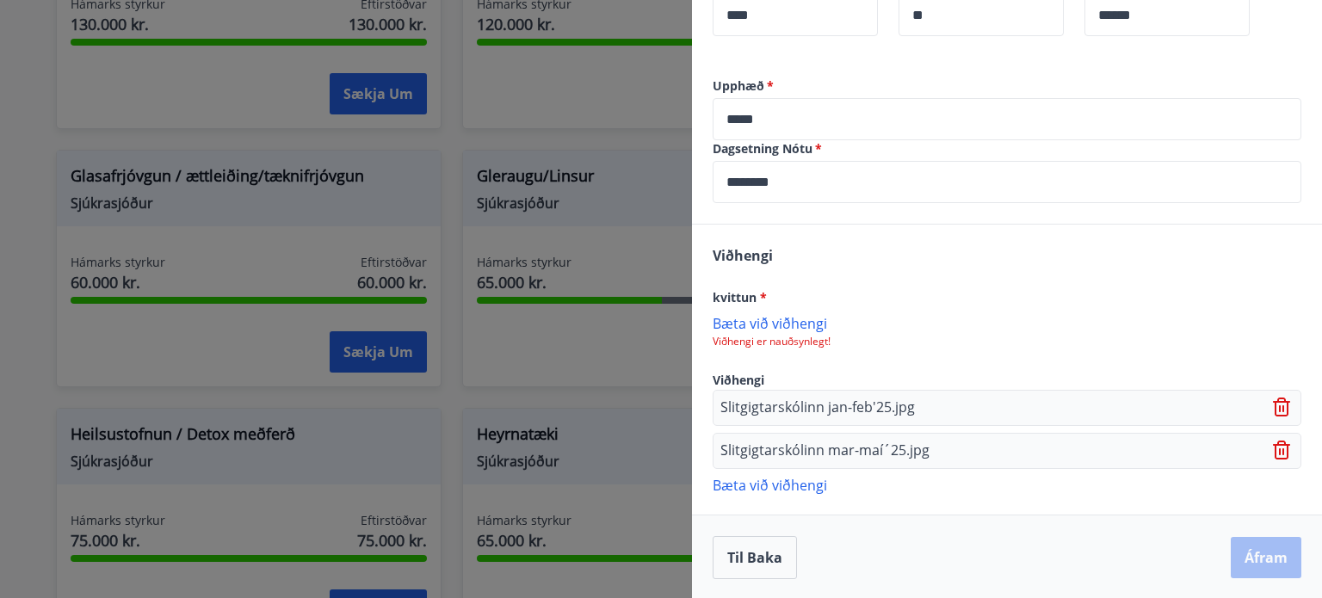
click at [809, 322] on p "Bæta við viðhengi" at bounding box center [1007, 322] width 589 height 17
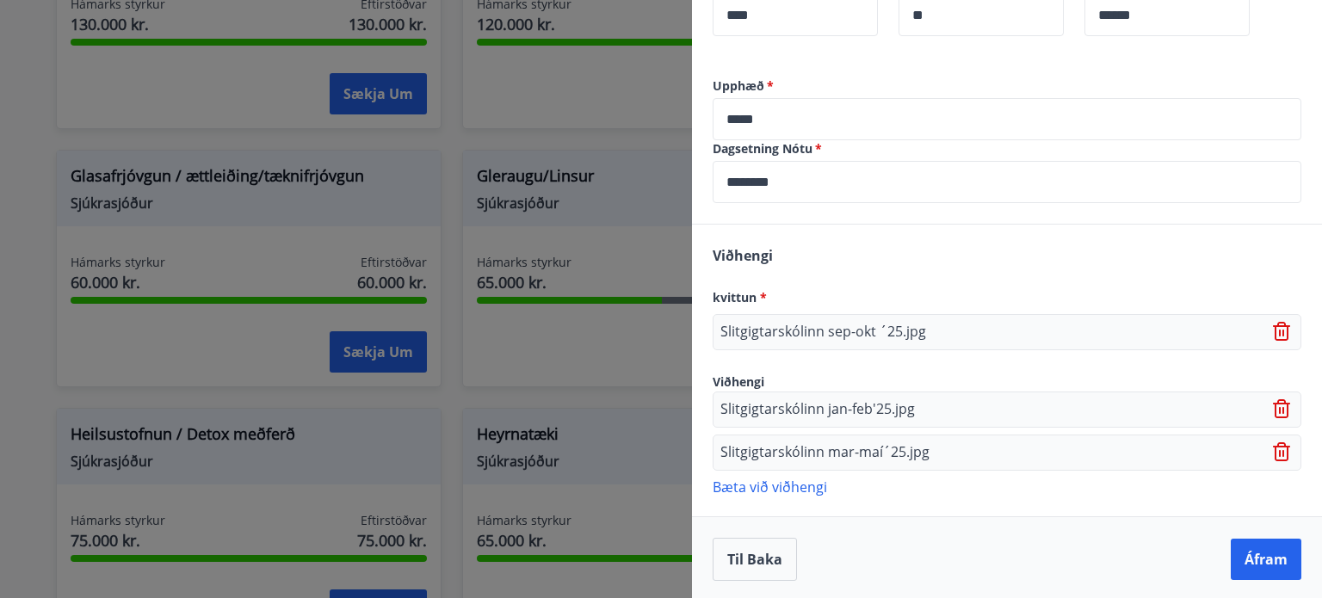
scroll to position [502, 0]
click at [1247, 562] on button "Áfram" at bounding box center [1266, 557] width 71 height 41
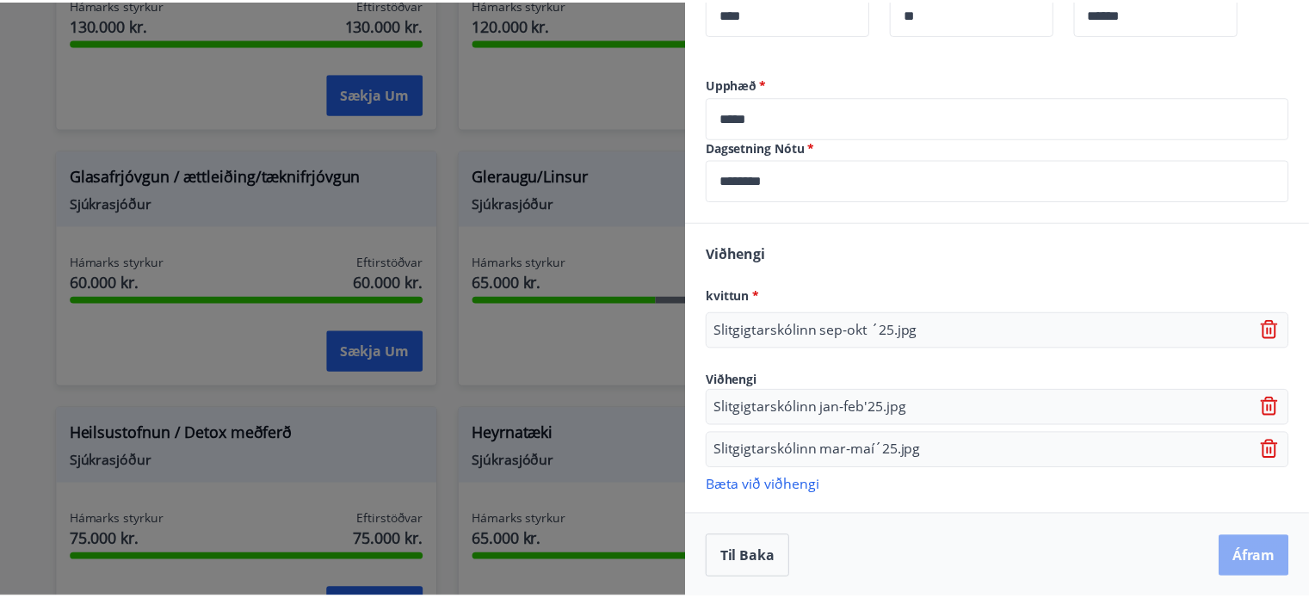
scroll to position [0, 0]
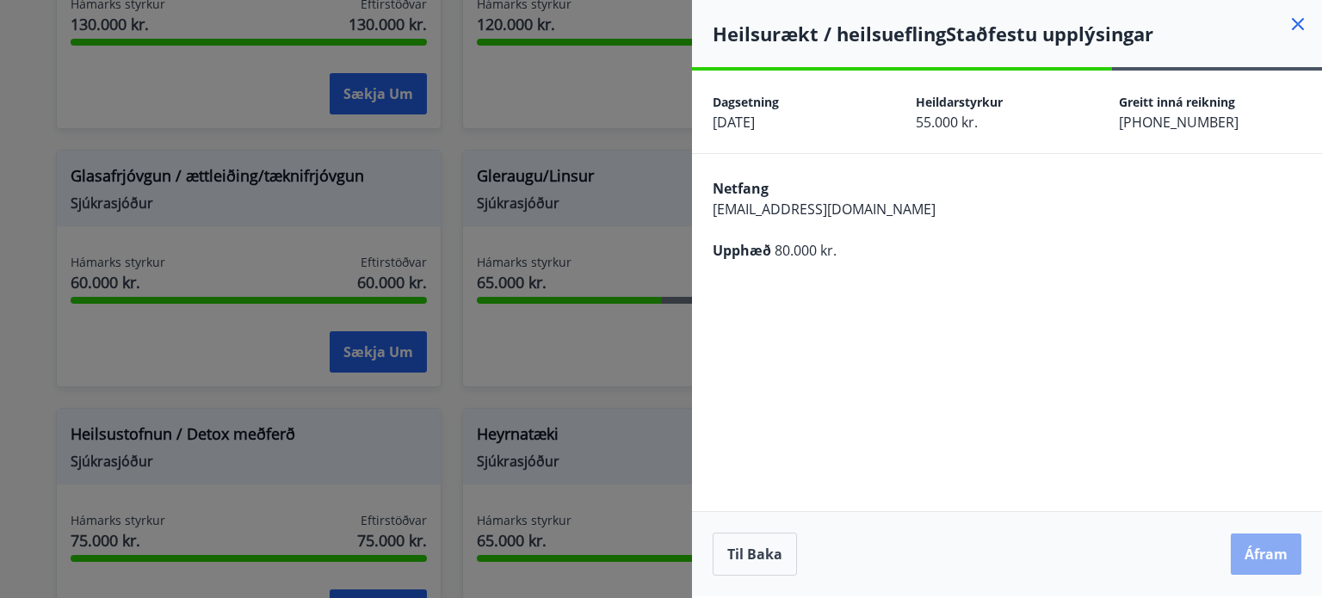
click at [1258, 552] on button "Áfram" at bounding box center [1266, 554] width 71 height 41
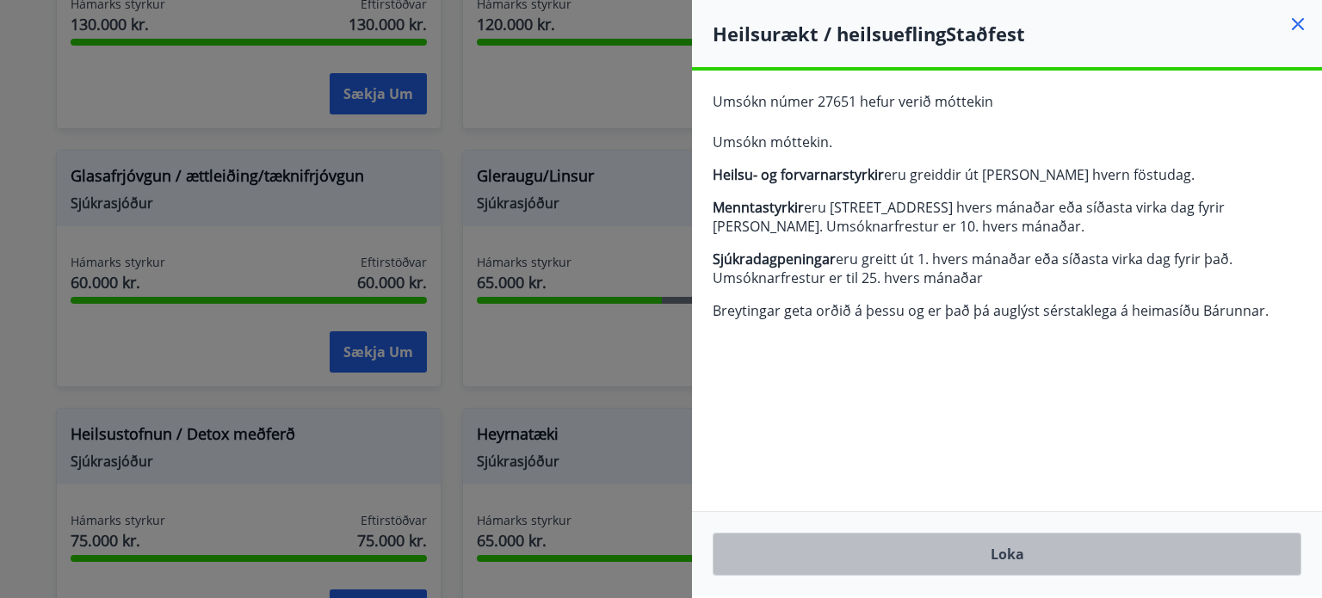
click at [1246, 536] on button "Loka" at bounding box center [1007, 554] width 589 height 43
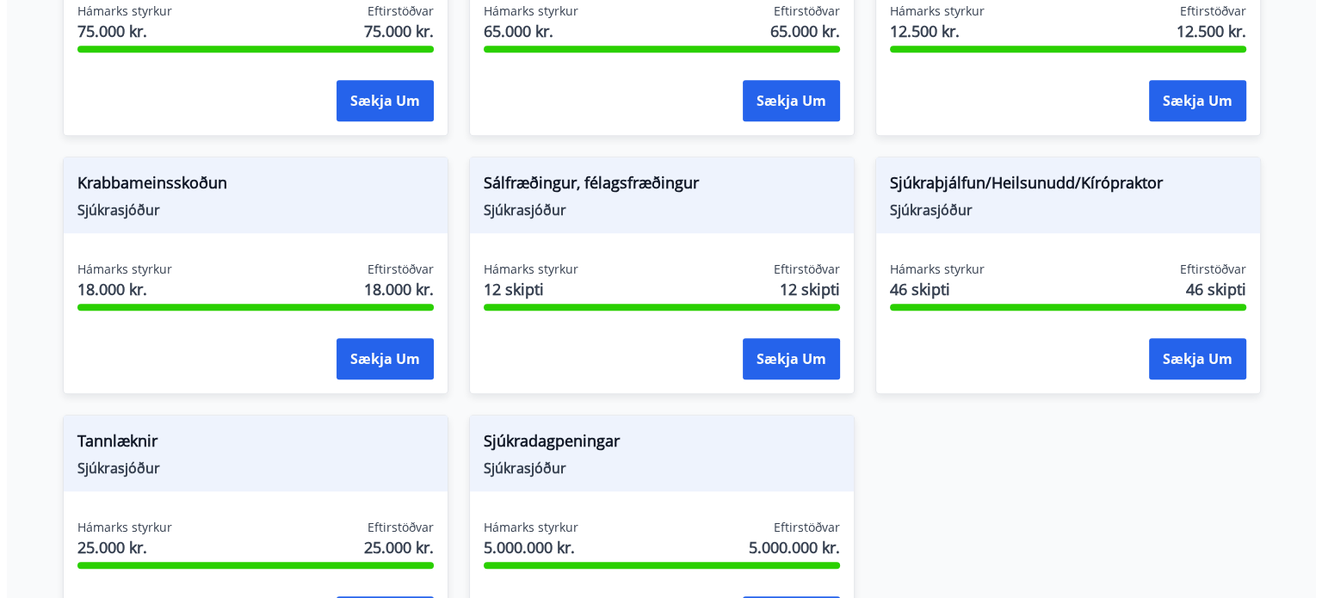
scroll to position [1213, 0]
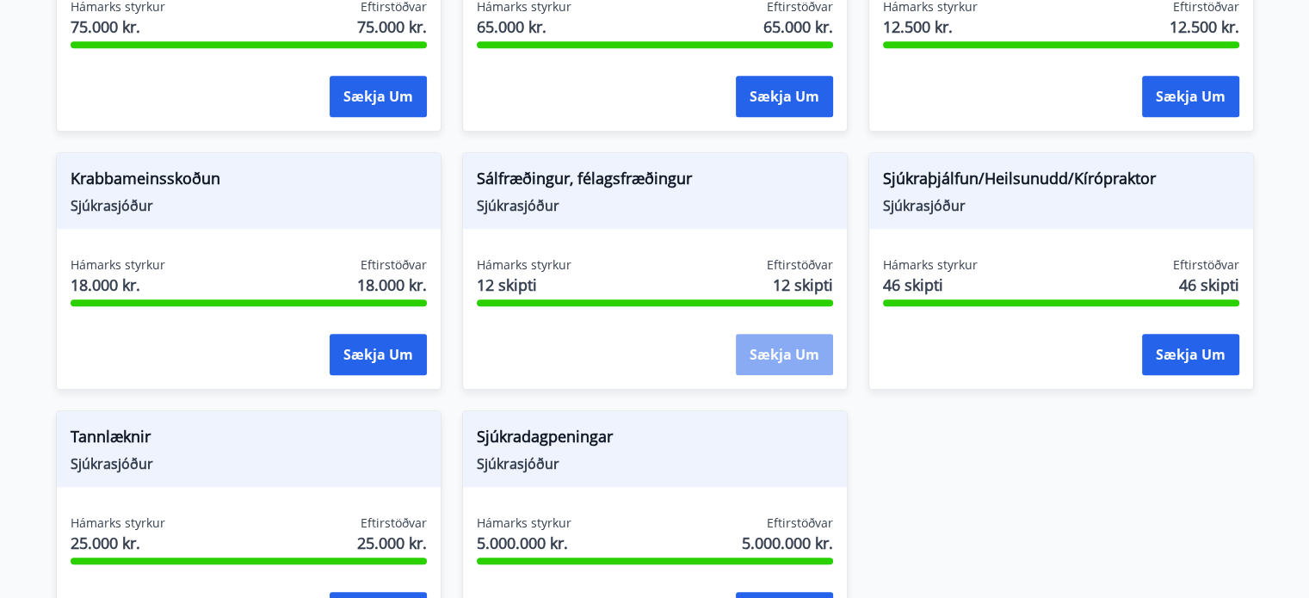
click at [765, 362] on button "Sækja um" at bounding box center [784, 354] width 97 height 41
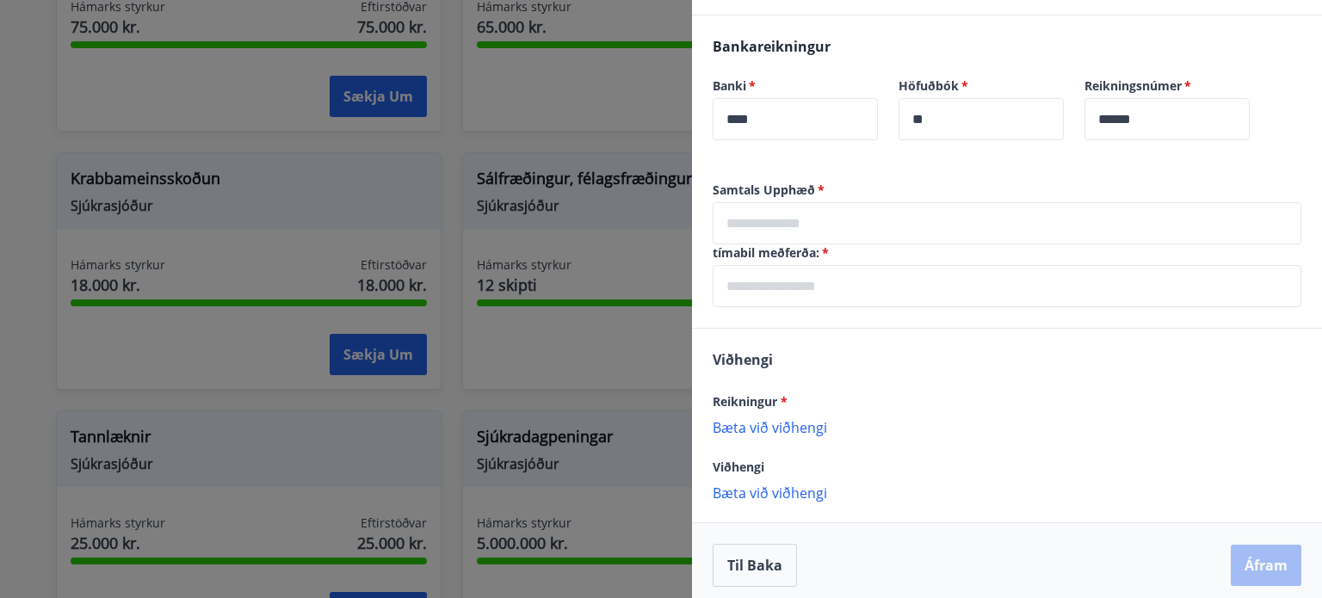
scroll to position [466, 0]
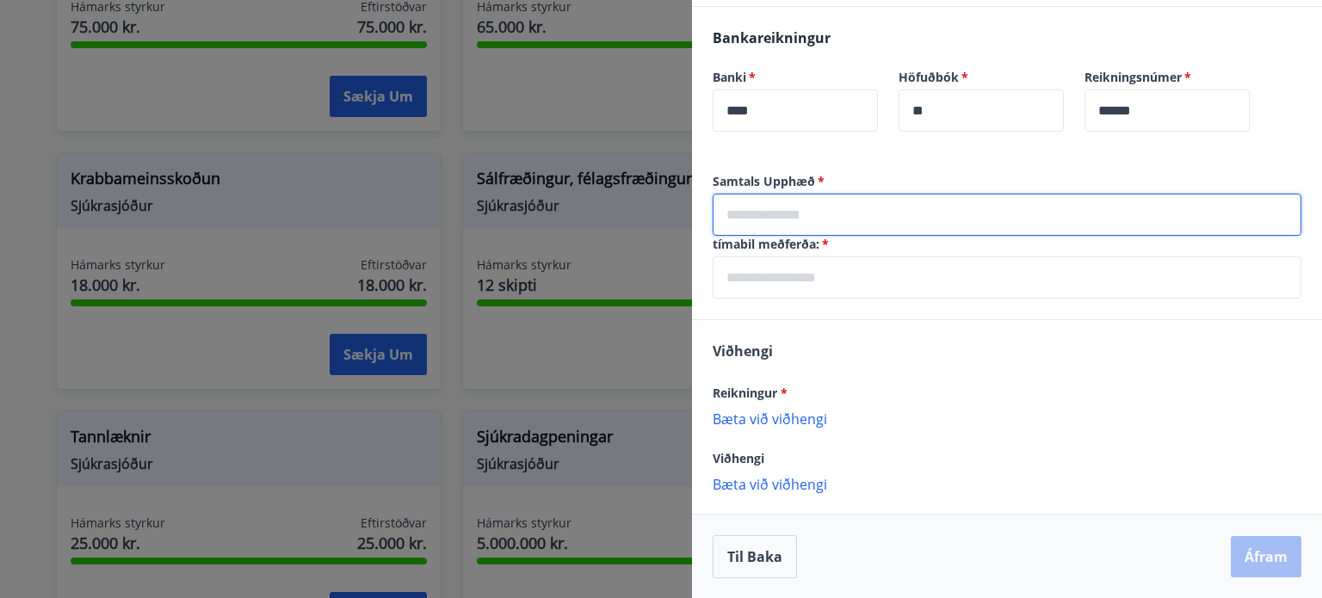
click at [1007, 220] on input "text" at bounding box center [1007, 215] width 589 height 42
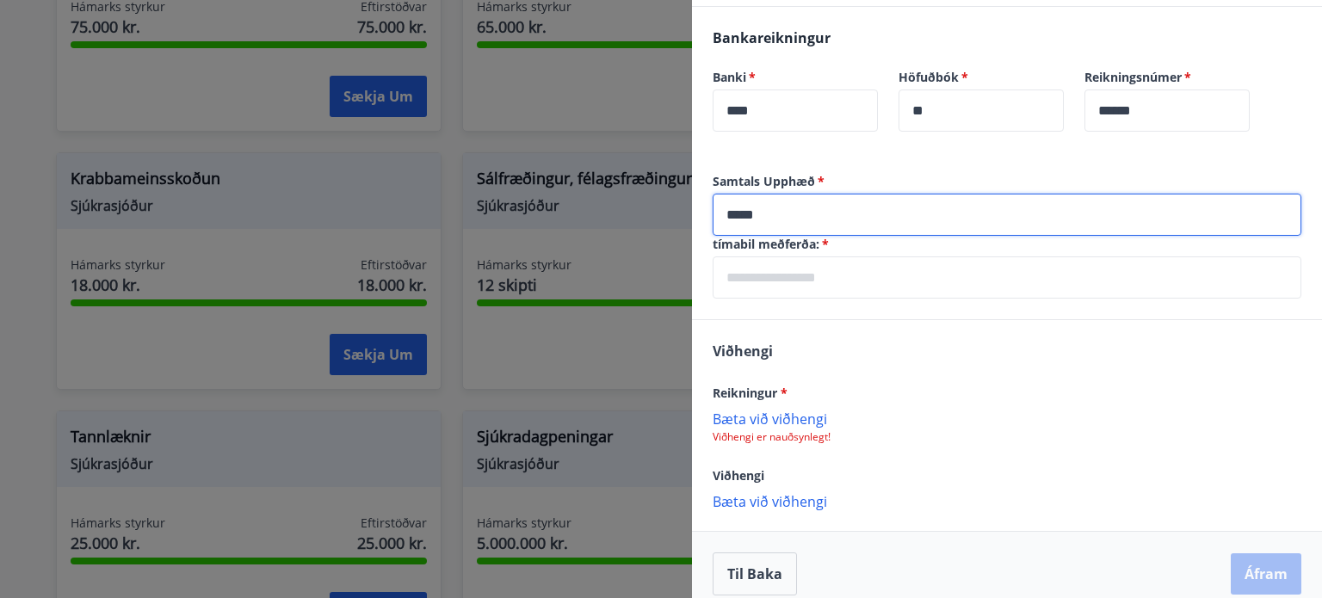
type input "*****"
click at [868, 287] on input "text" at bounding box center [1007, 277] width 589 height 42
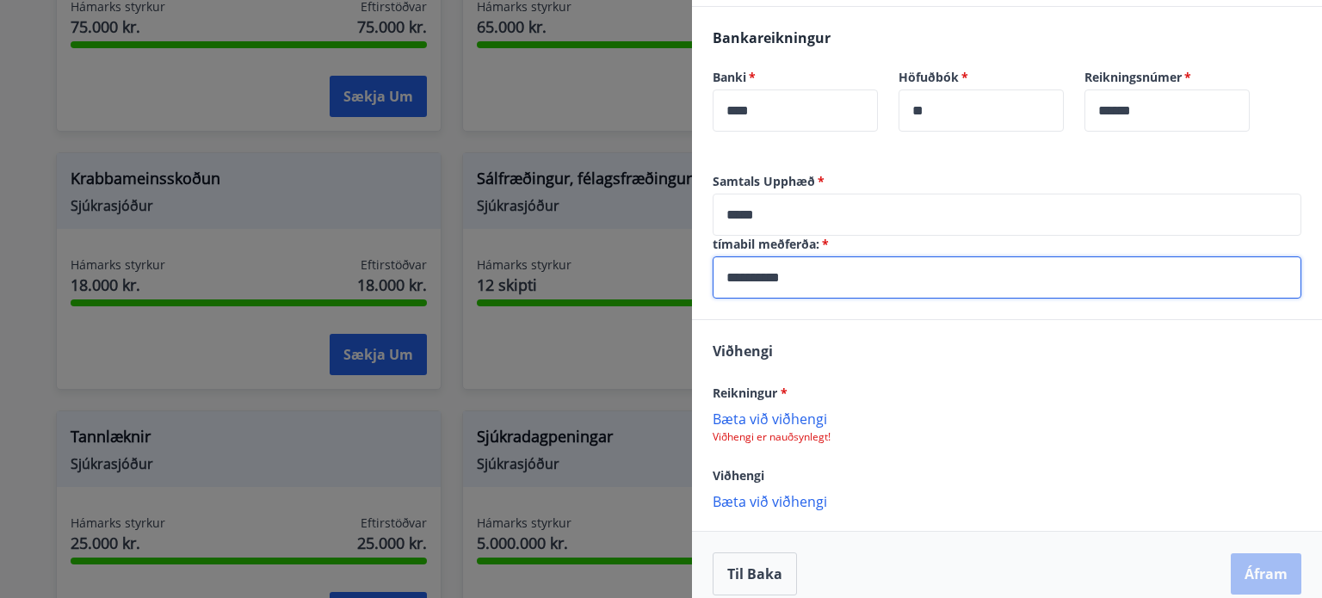
type input "**********"
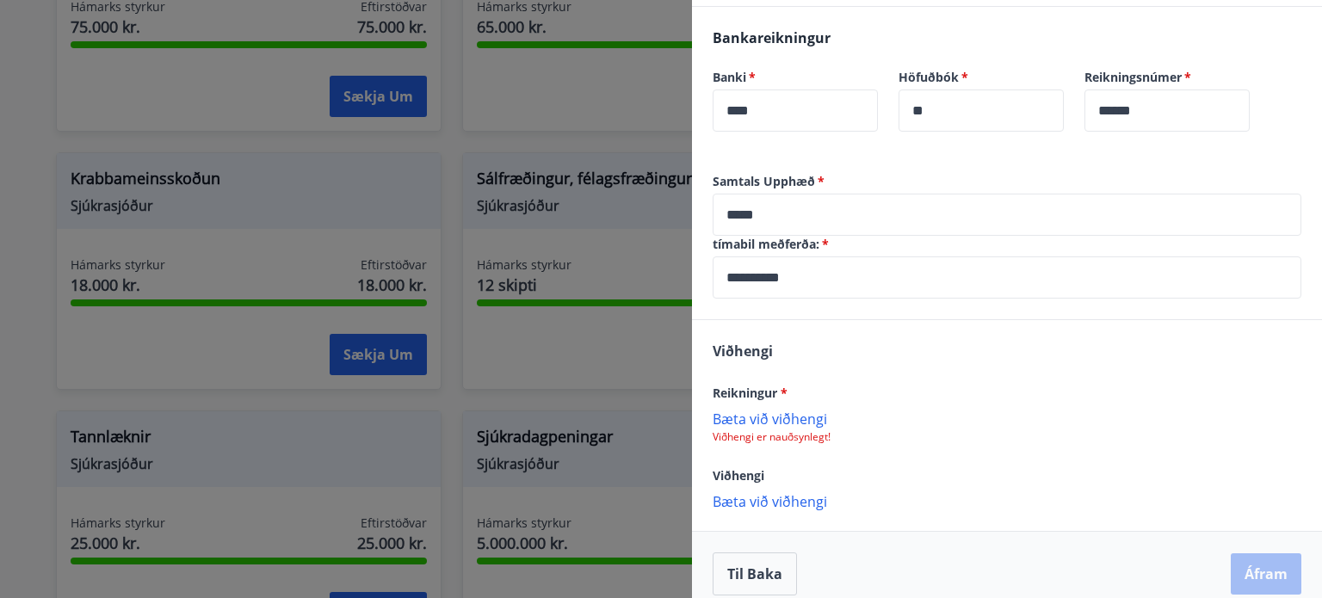
scroll to position [484, 0]
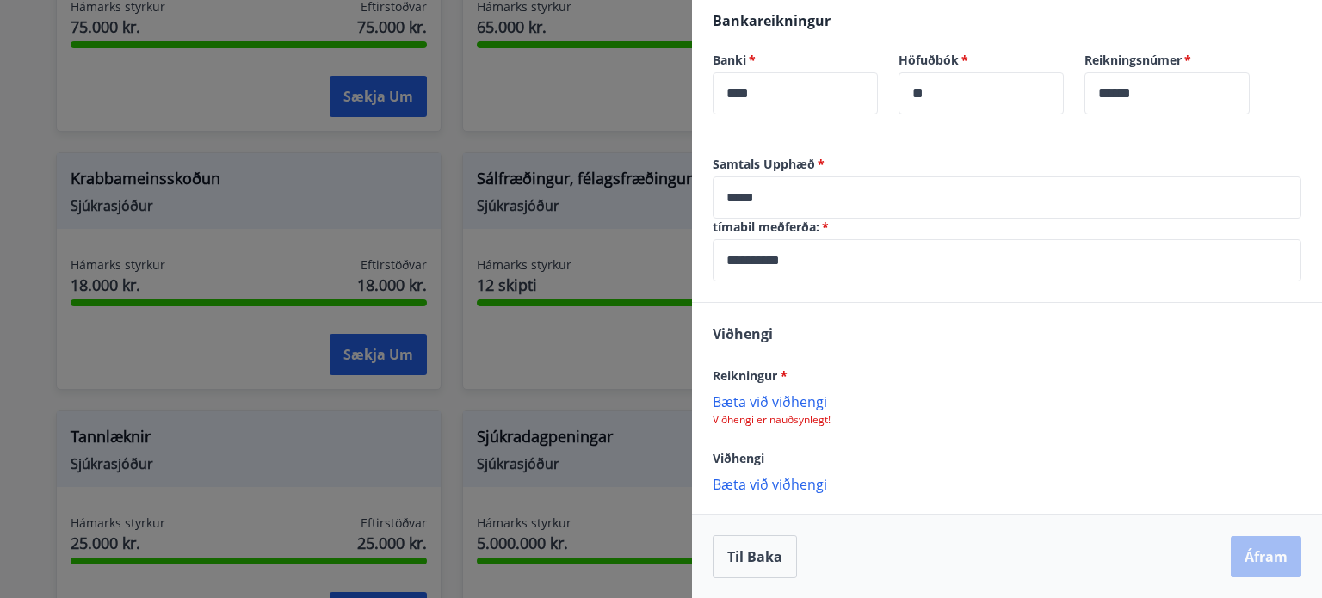
click at [769, 402] on p "Bæta við viðhengi" at bounding box center [1007, 400] width 589 height 17
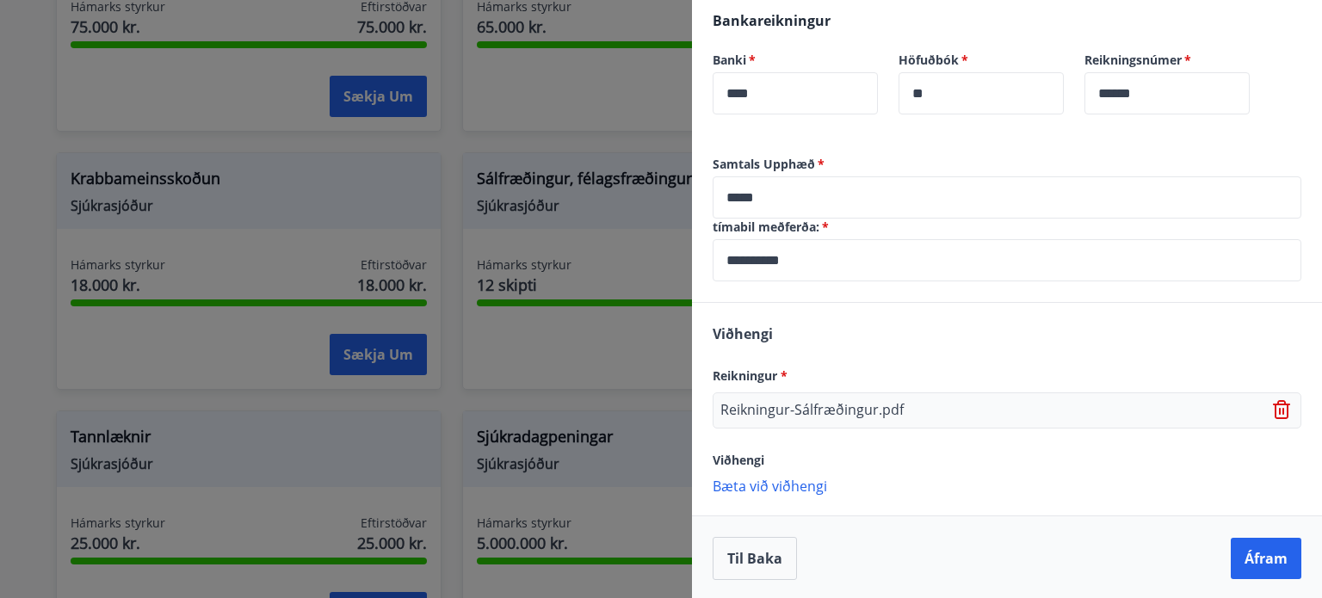
click at [816, 485] on p "Bæta við viðhengi" at bounding box center [1007, 485] width 589 height 17
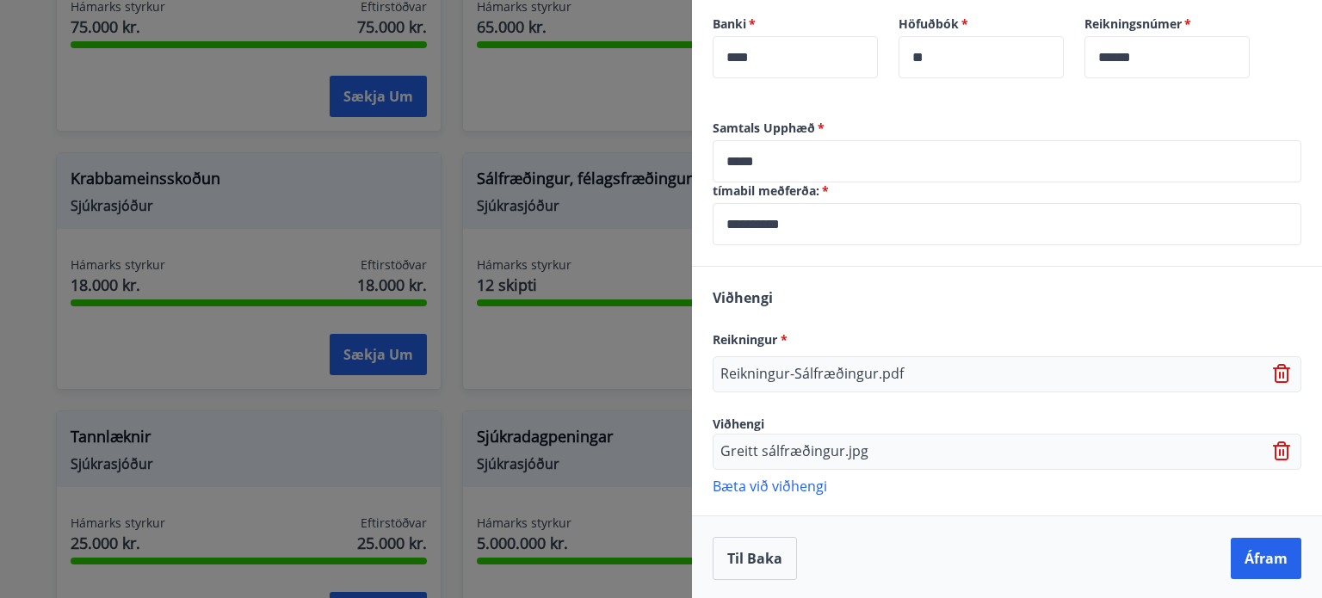
scroll to position [521, 0]
click at [1231, 553] on button "Áfram" at bounding box center [1266, 557] width 71 height 41
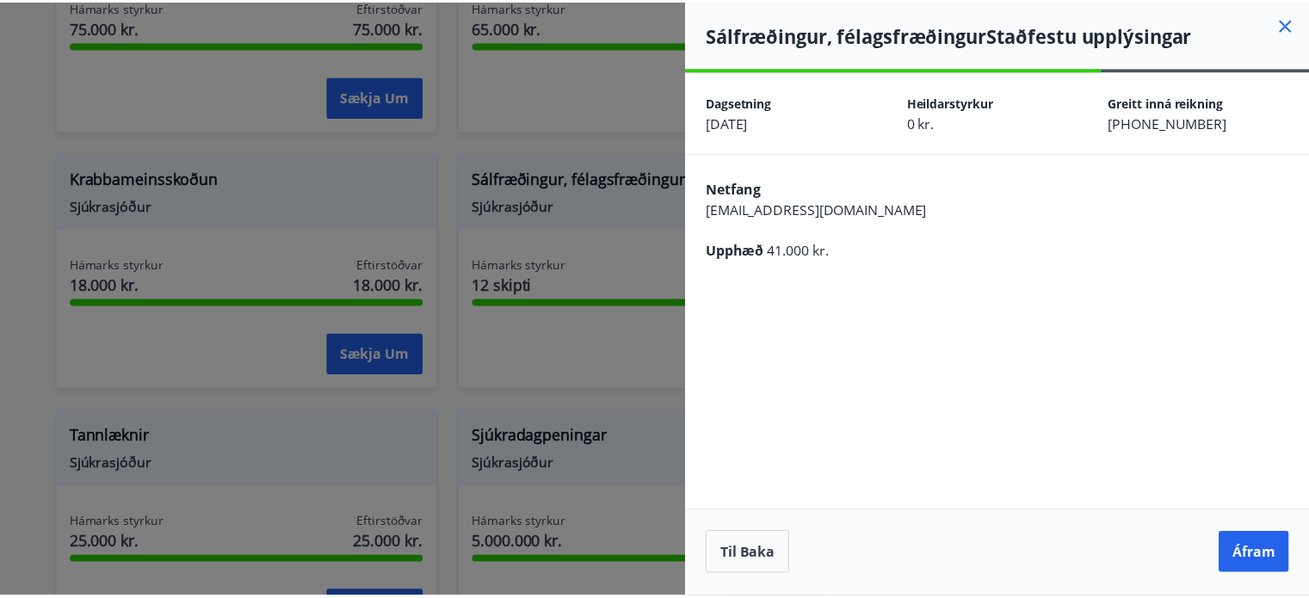
scroll to position [0, 0]
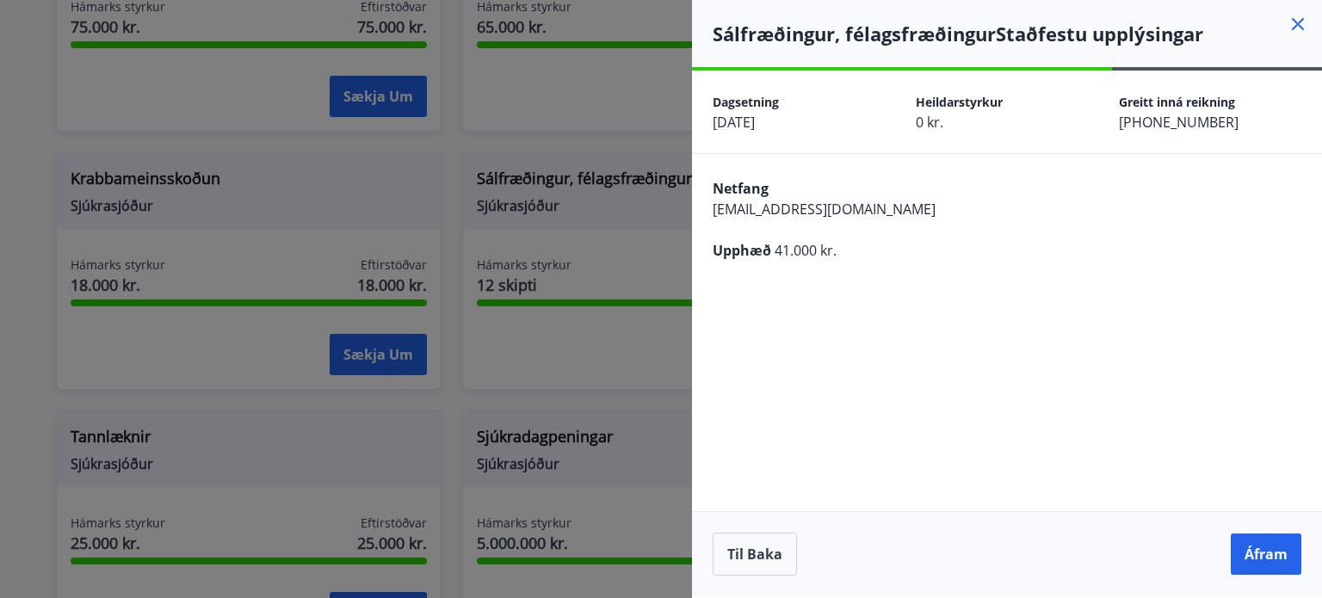
click at [1279, 533] on div "Til baka Áfram" at bounding box center [1007, 553] width 630 height 85
drag, startPoint x: 1279, startPoint y: 533, endPoint x: 1275, endPoint y: 549, distance: 16.9
click at [1275, 549] on div "Til baka Áfram" at bounding box center [1007, 553] width 630 height 85
click at [1275, 549] on button "Áfram" at bounding box center [1266, 554] width 71 height 41
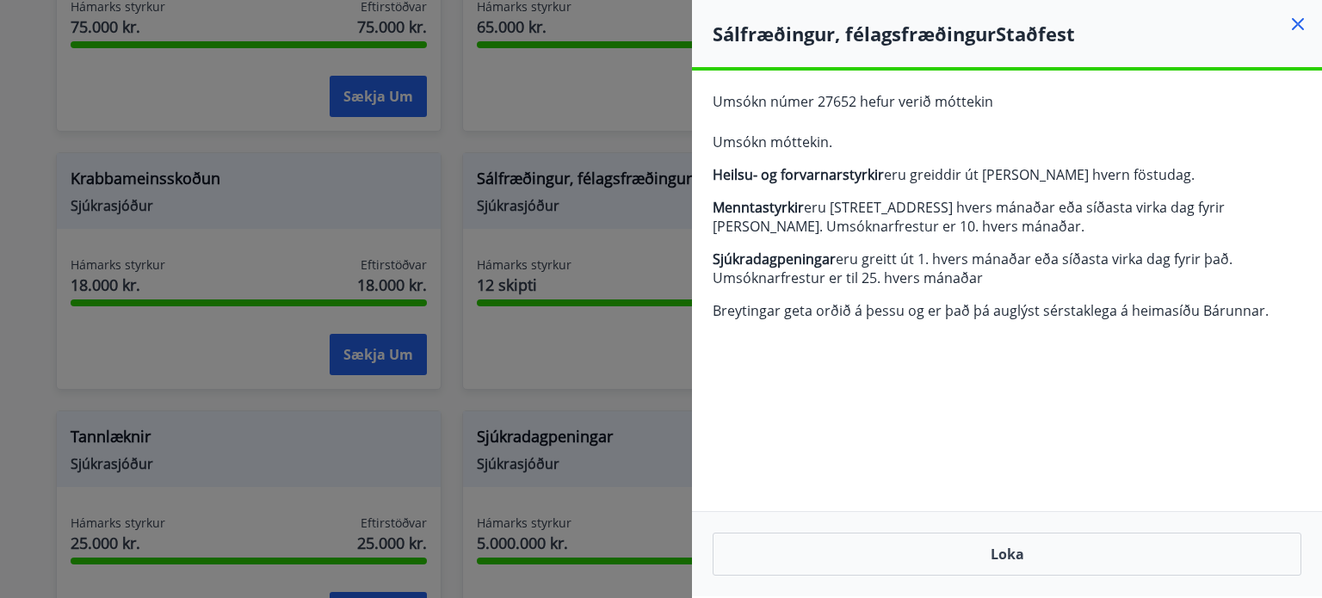
click at [1299, 26] on icon at bounding box center [1298, 24] width 12 height 12
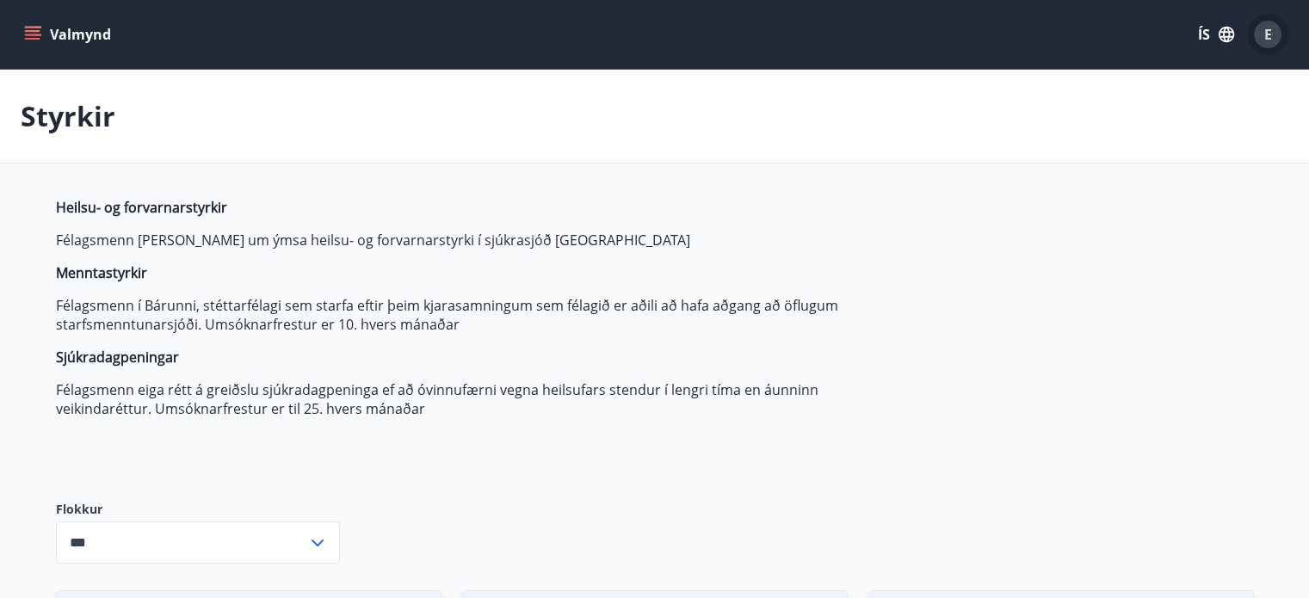
click at [1274, 37] on div "E" at bounding box center [1268, 35] width 28 height 28
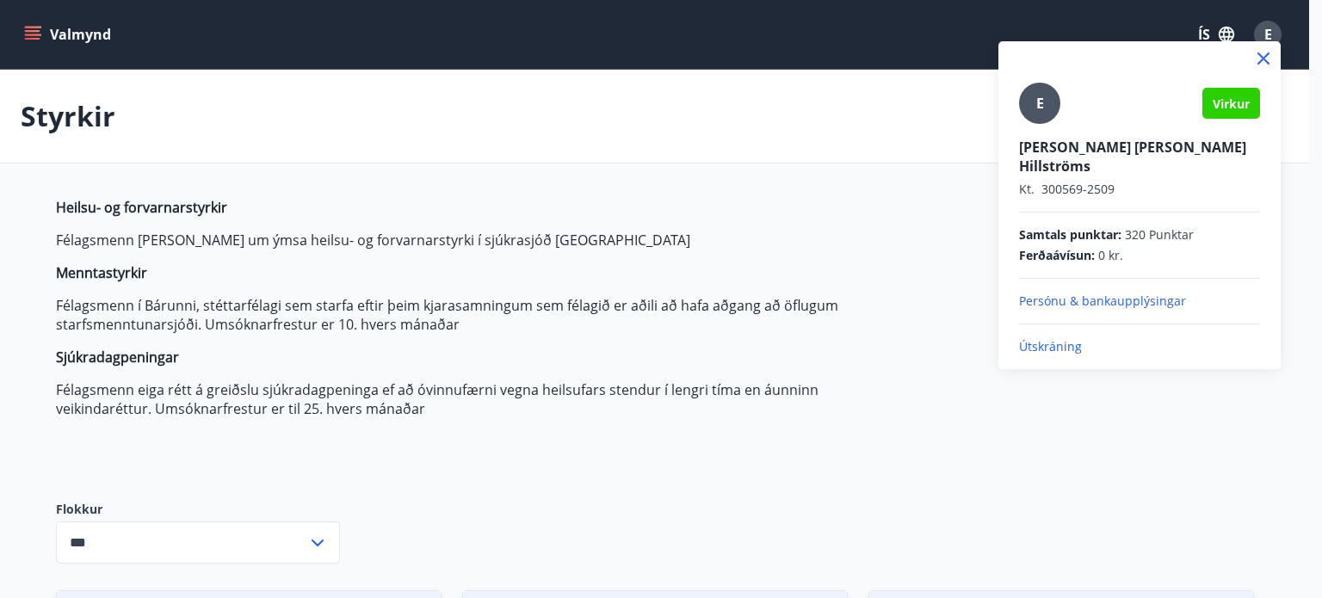
click at [1053, 338] on p "Útskráning" at bounding box center [1139, 346] width 241 height 17
click at [1052, 338] on p "Útskráning" at bounding box center [1139, 346] width 241 height 17
